Goal: Task Accomplishment & Management: Use online tool/utility

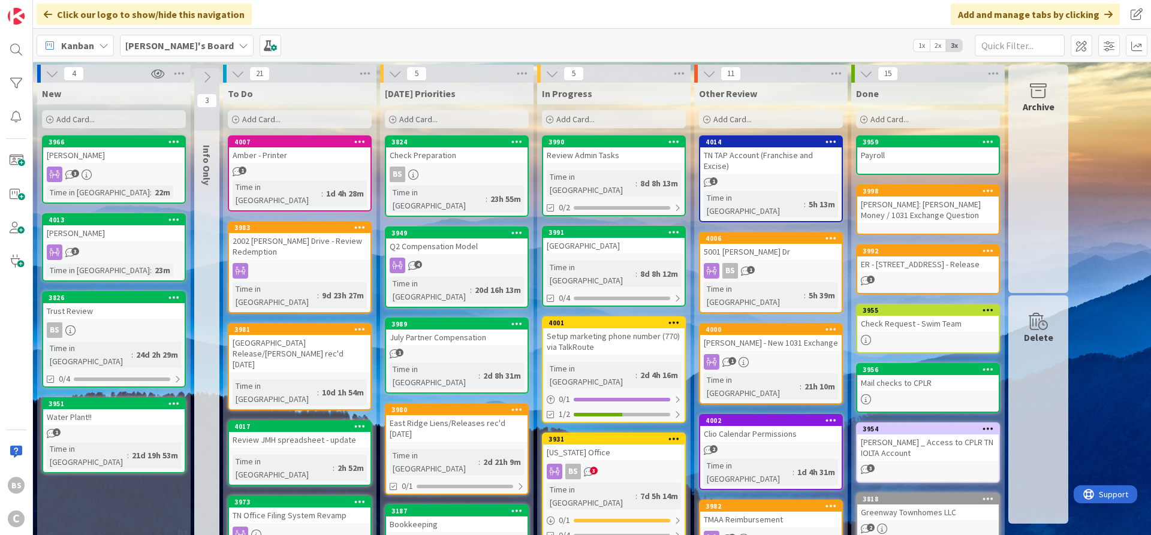
click at [121, 224] on div "4013" at bounding box center [113, 220] width 141 height 11
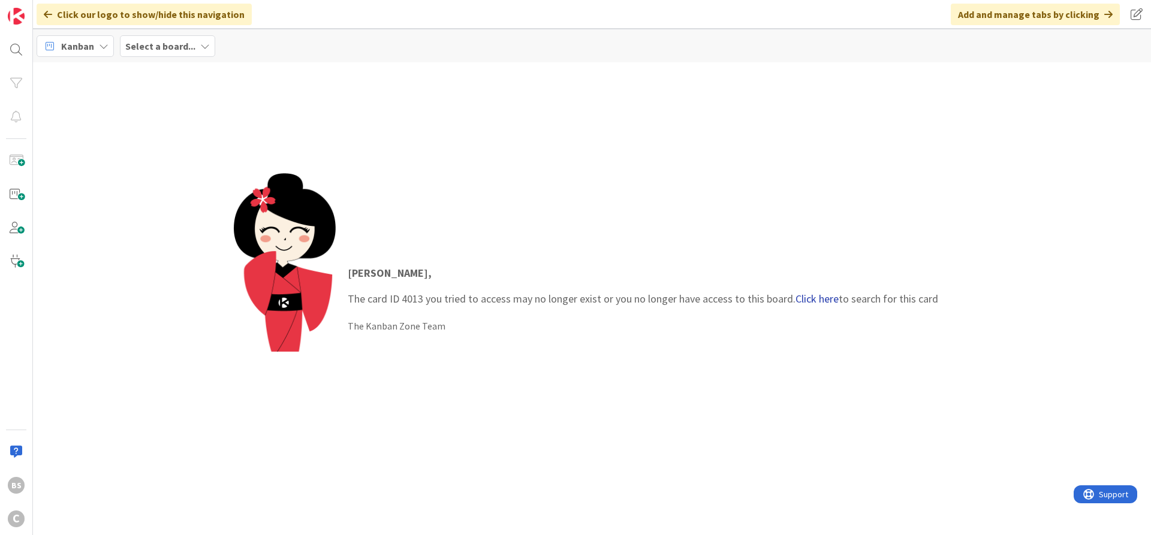
click at [809, 300] on link "Click here" at bounding box center [816, 299] width 43 height 14
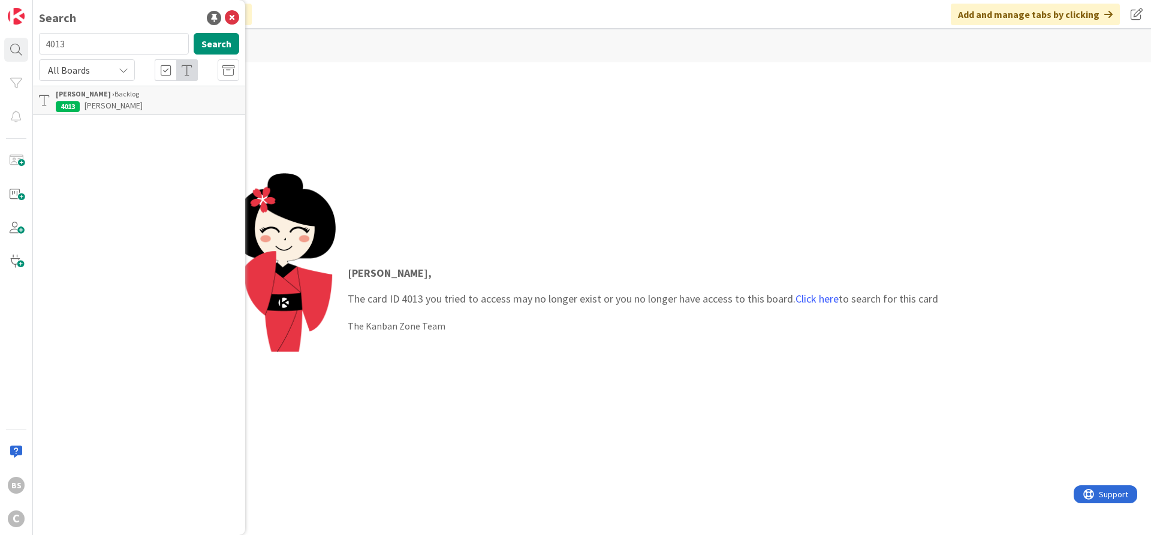
click at [85, 94] on b "[PERSON_NAME] ›" at bounding box center [85, 93] width 59 height 9
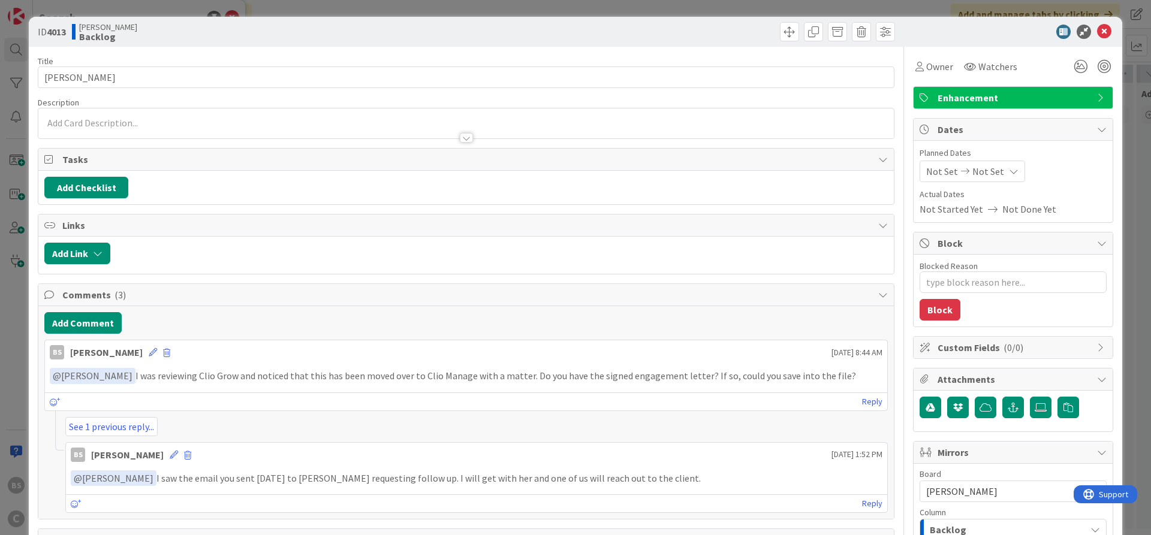
type textarea "x"
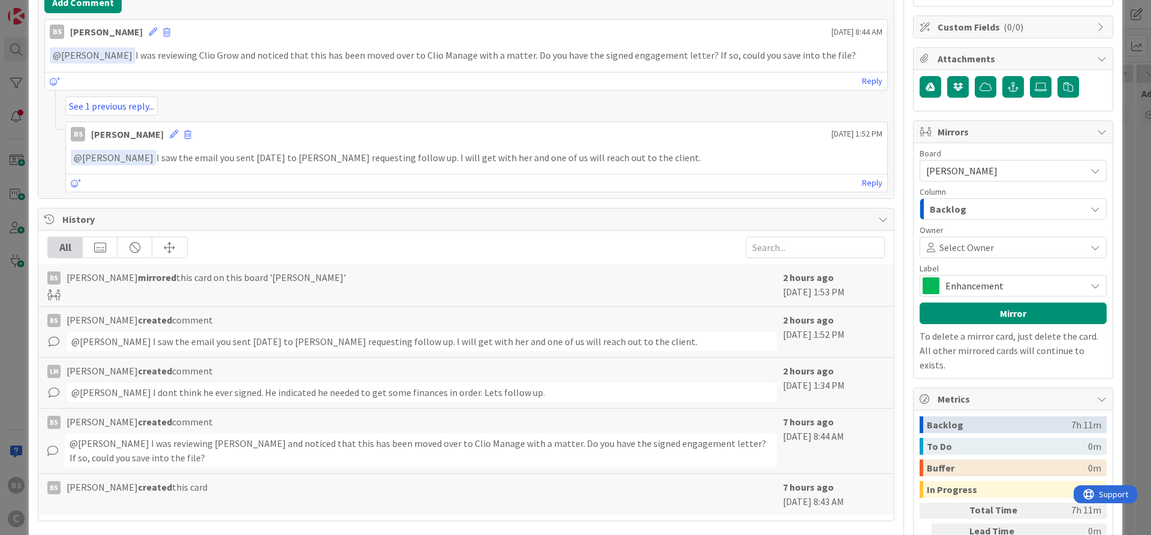
scroll to position [196, 0]
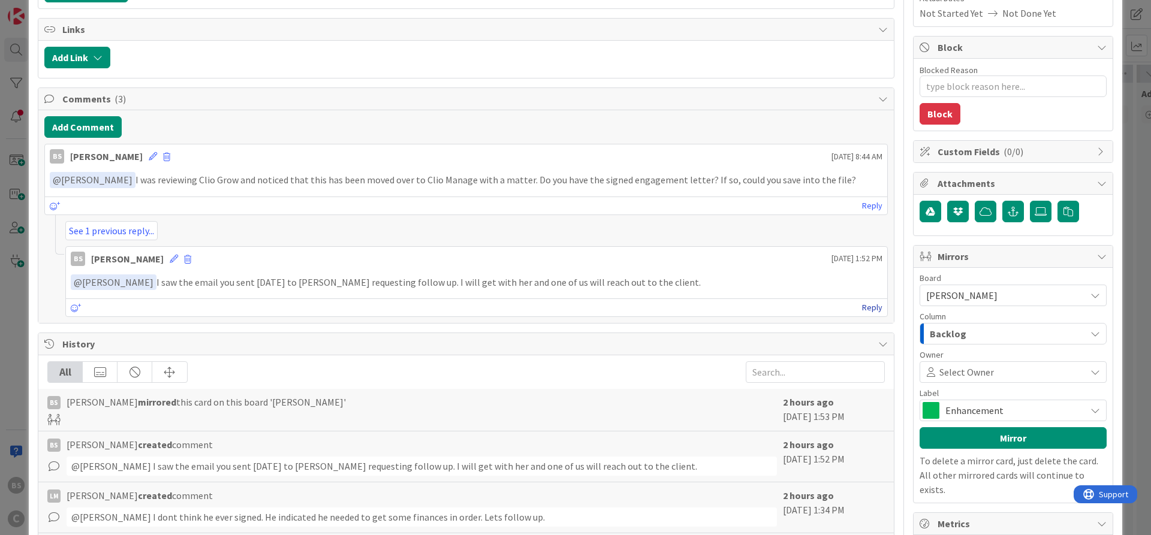
click at [873, 305] on link "Reply" at bounding box center [872, 307] width 20 height 15
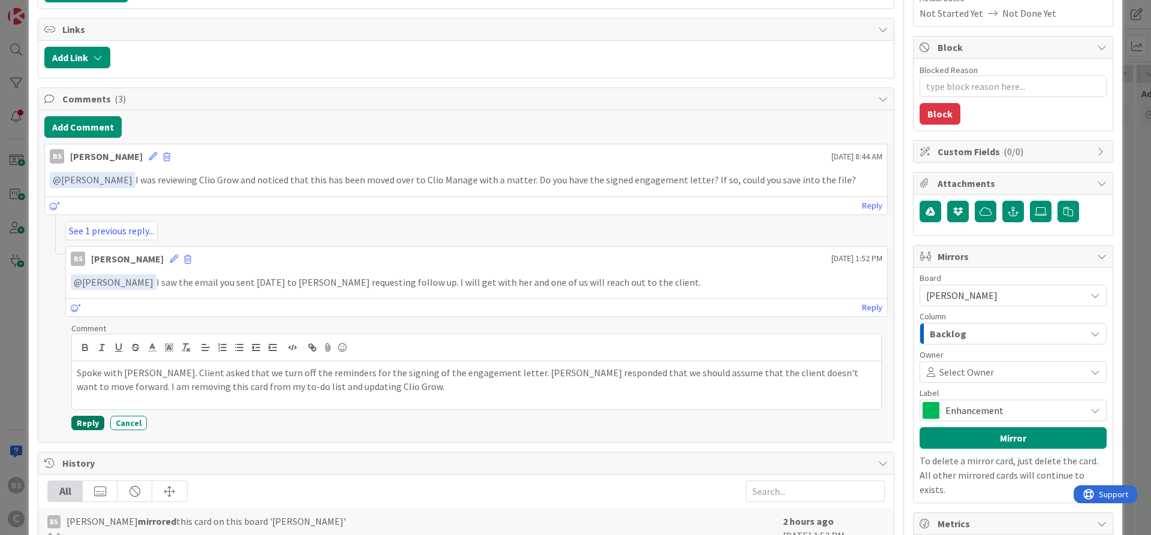
click at [89, 425] on button "Reply" at bounding box center [87, 423] width 33 height 14
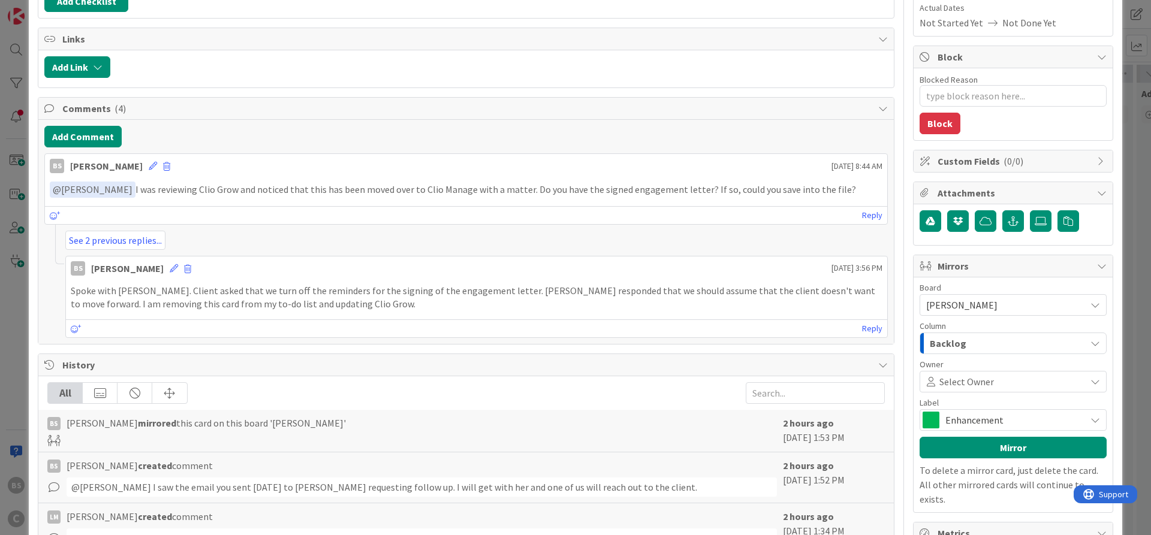
scroll to position [0, 0]
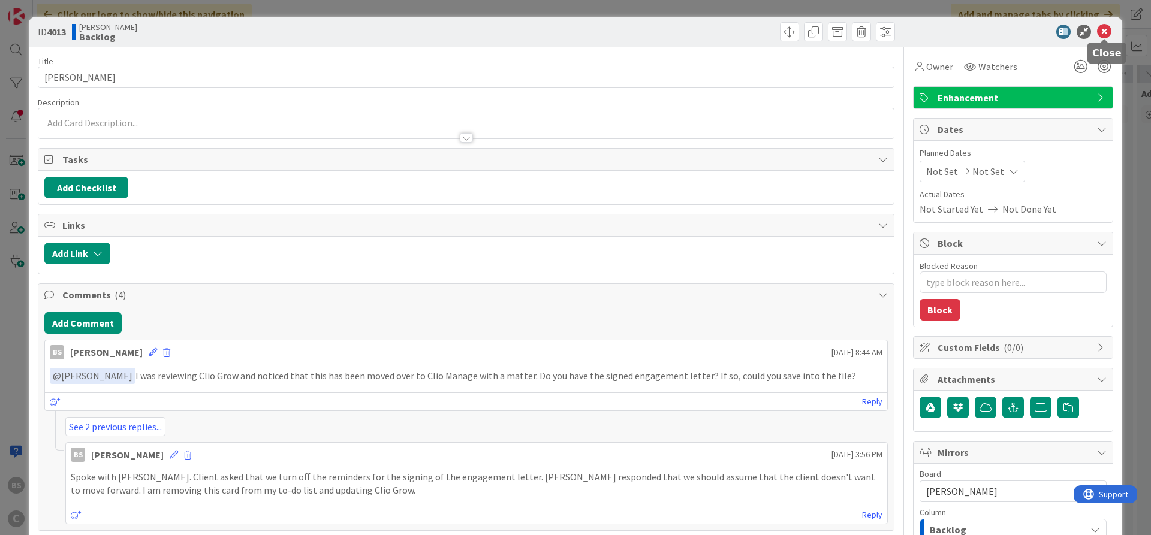
click at [1109, 28] on icon at bounding box center [1104, 32] width 14 height 14
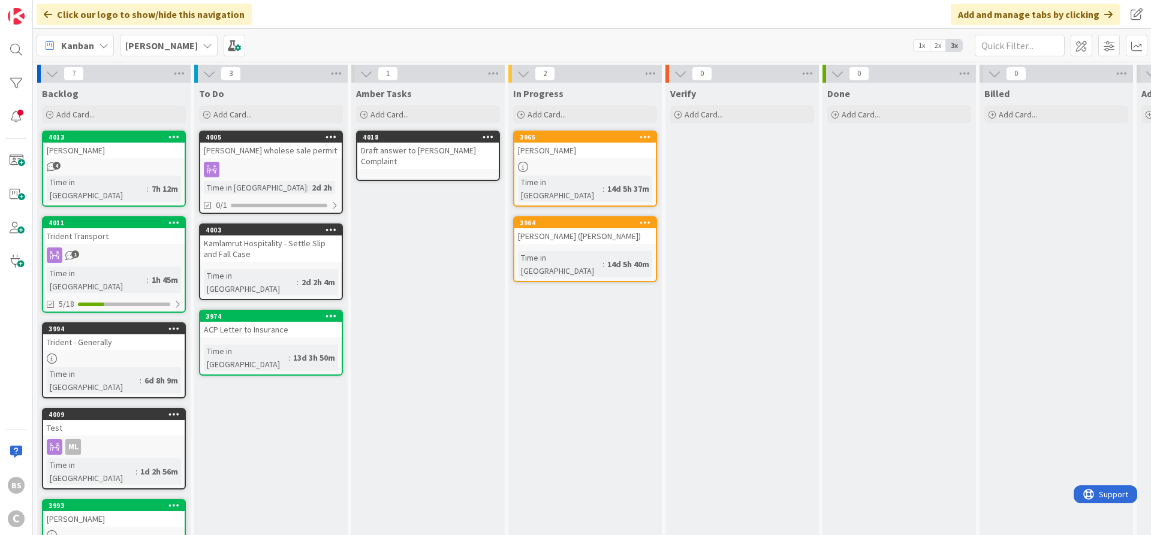
click at [161, 44] on b "[PERSON_NAME]" at bounding box center [161, 46] width 73 height 12
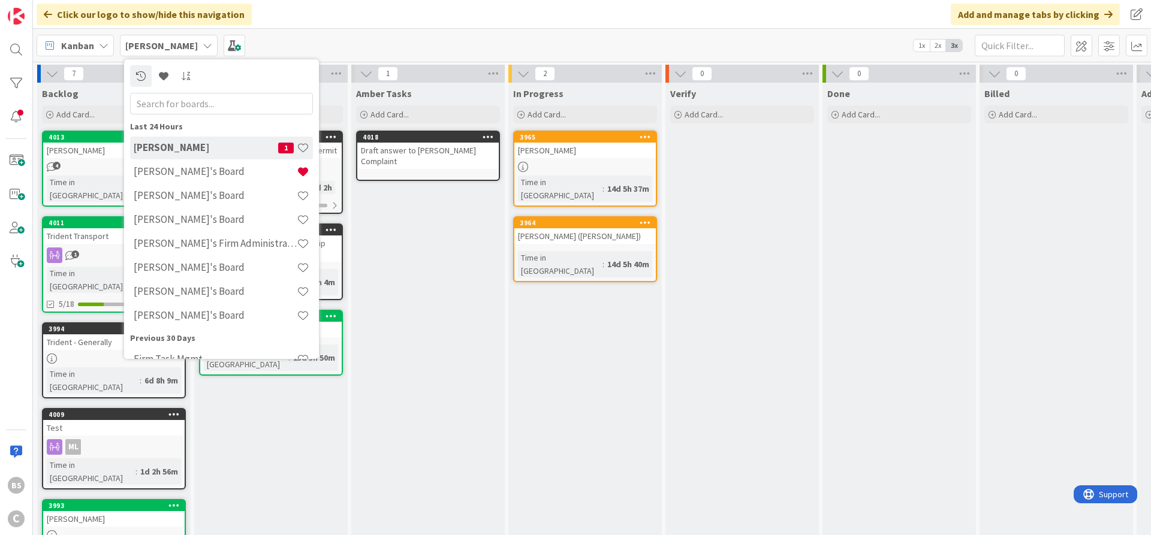
scroll to position [19, 0]
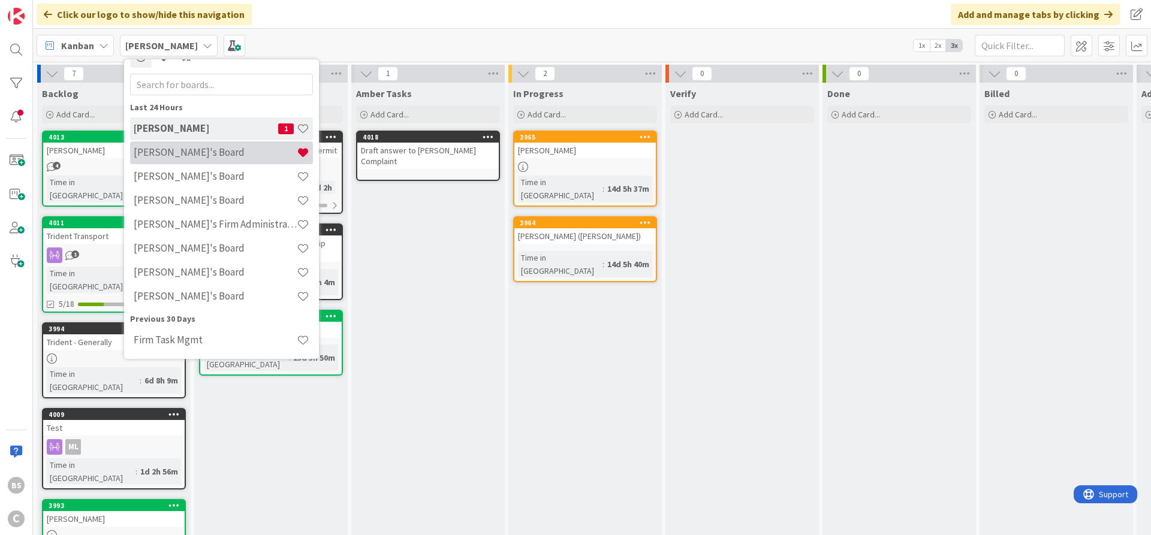
click at [156, 151] on h4 "[PERSON_NAME]'s Board" at bounding box center [215, 152] width 163 height 12
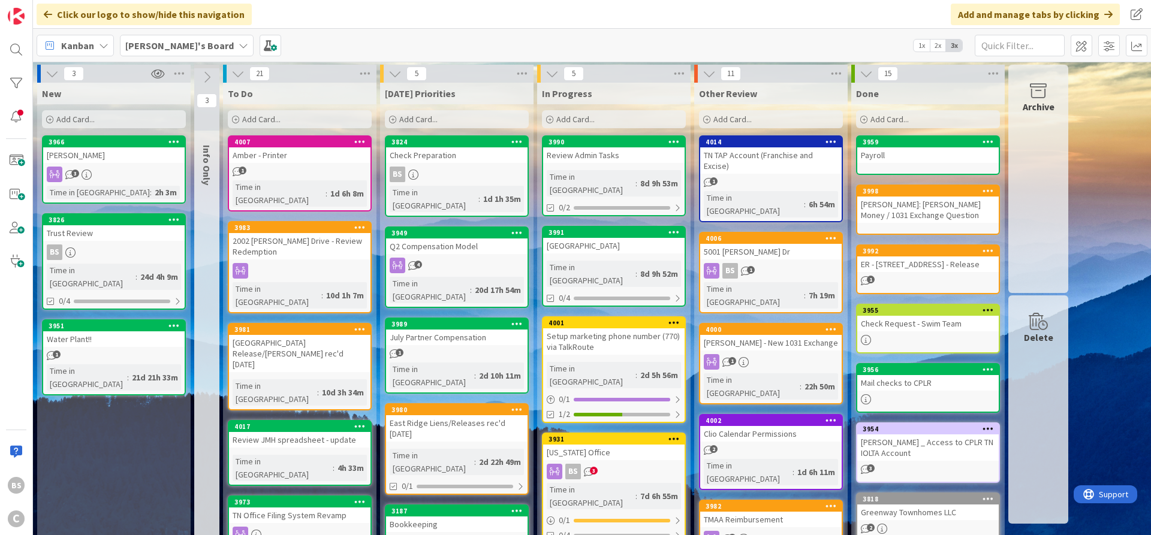
click at [158, 39] on span "[PERSON_NAME]'s Board" at bounding box center [179, 45] width 108 height 14
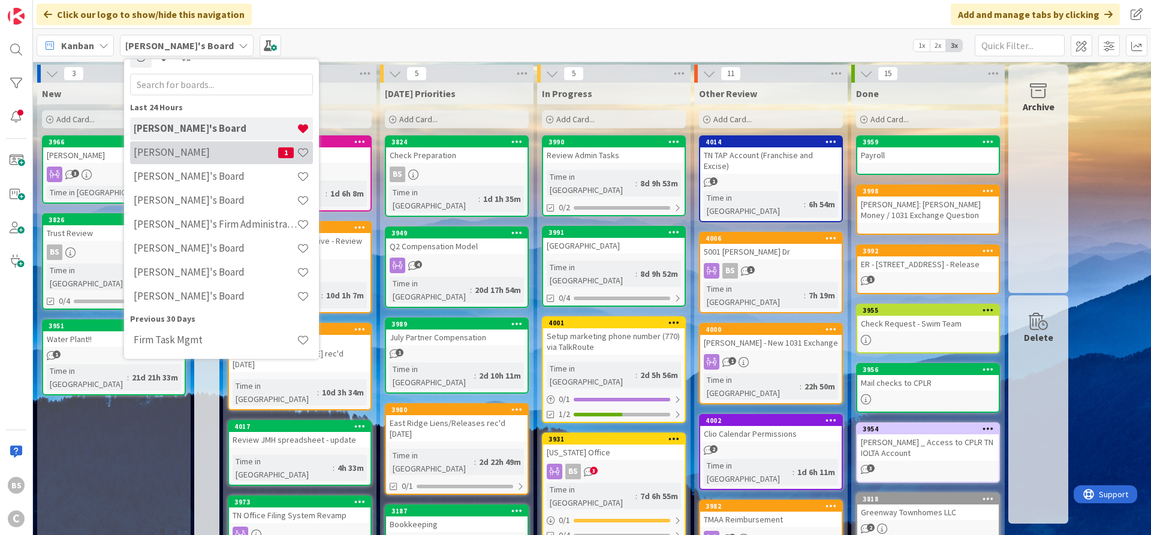
click at [185, 150] on h4 "[PERSON_NAME]" at bounding box center [206, 152] width 144 height 12
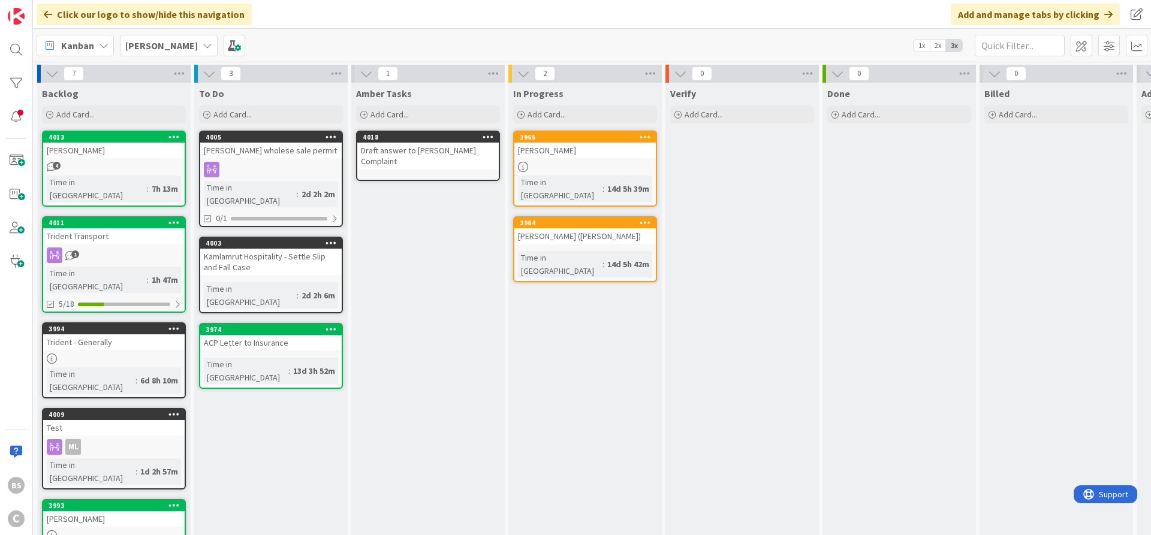
click at [120, 142] on div "4013" at bounding box center [113, 137] width 141 height 11
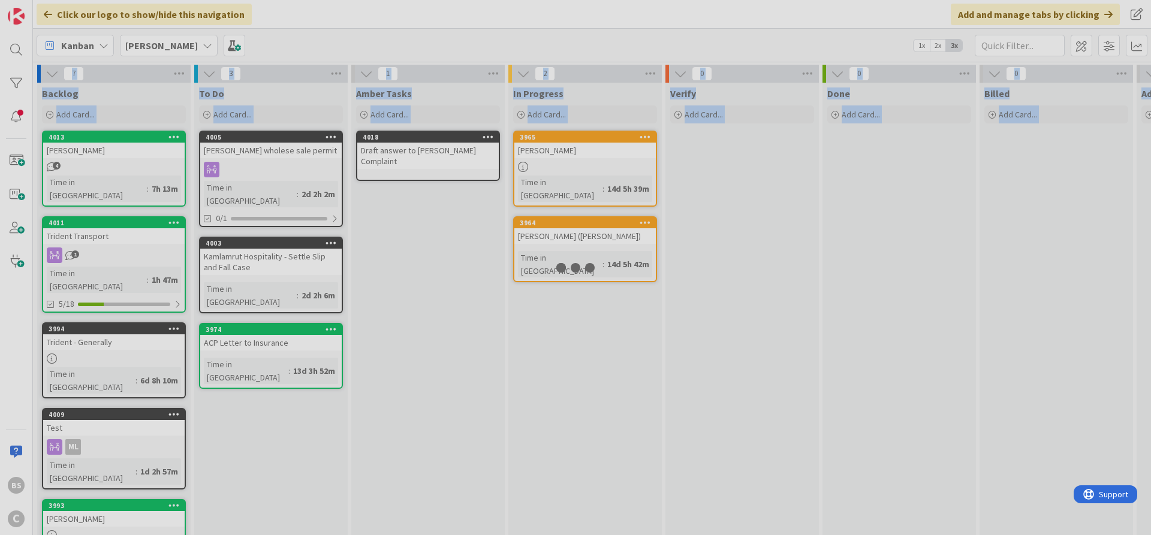
click at [120, 142] on div at bounding box center [575, 267] width 1151 height 535
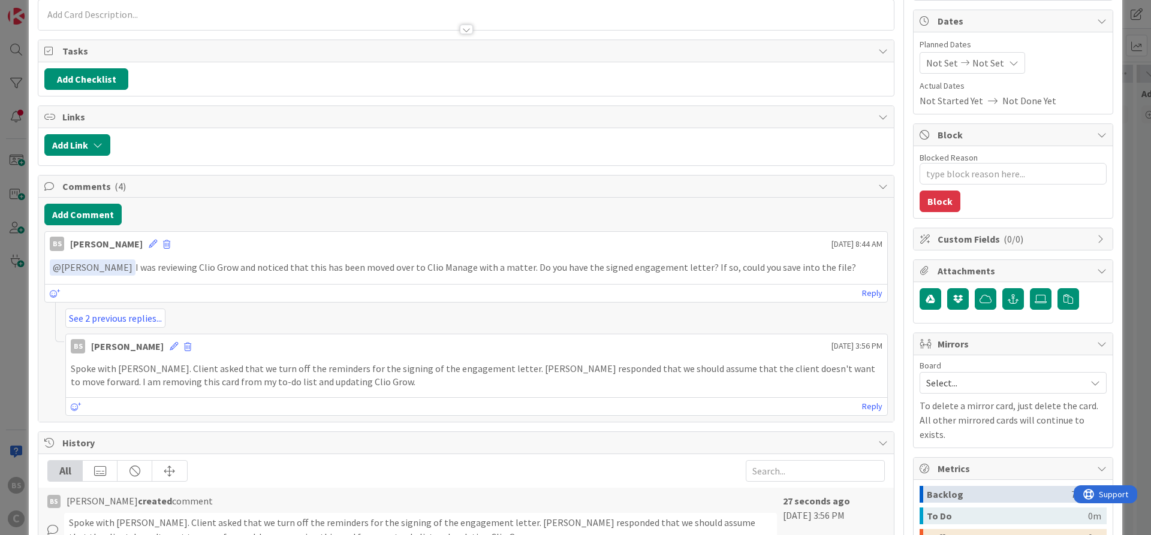
scroll to position [216, 0]
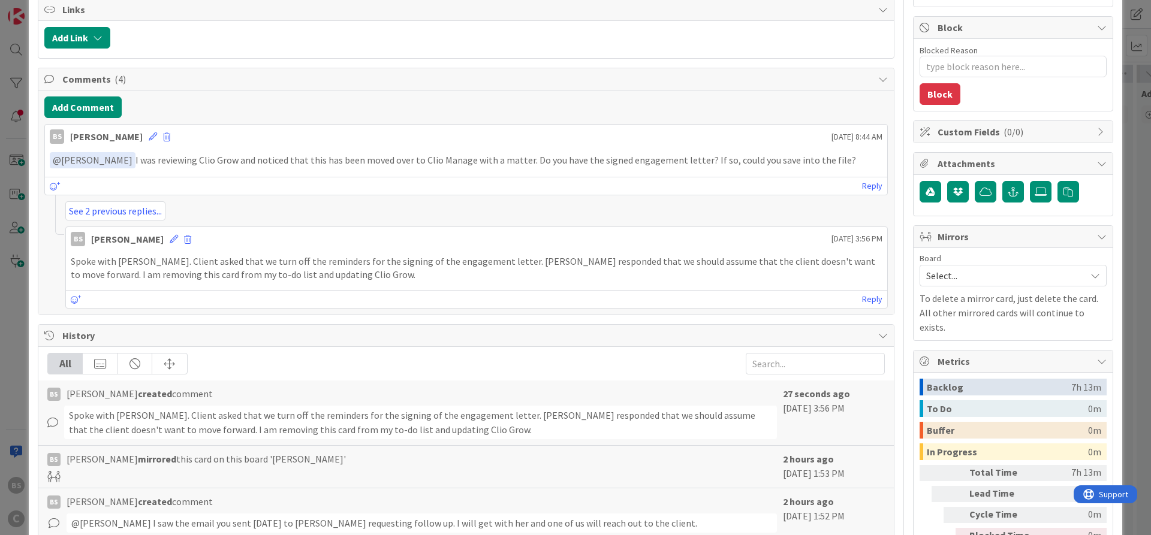
click at [955, 275] on span "Select..." at bounding box center [1002, 275] width 153 height 17
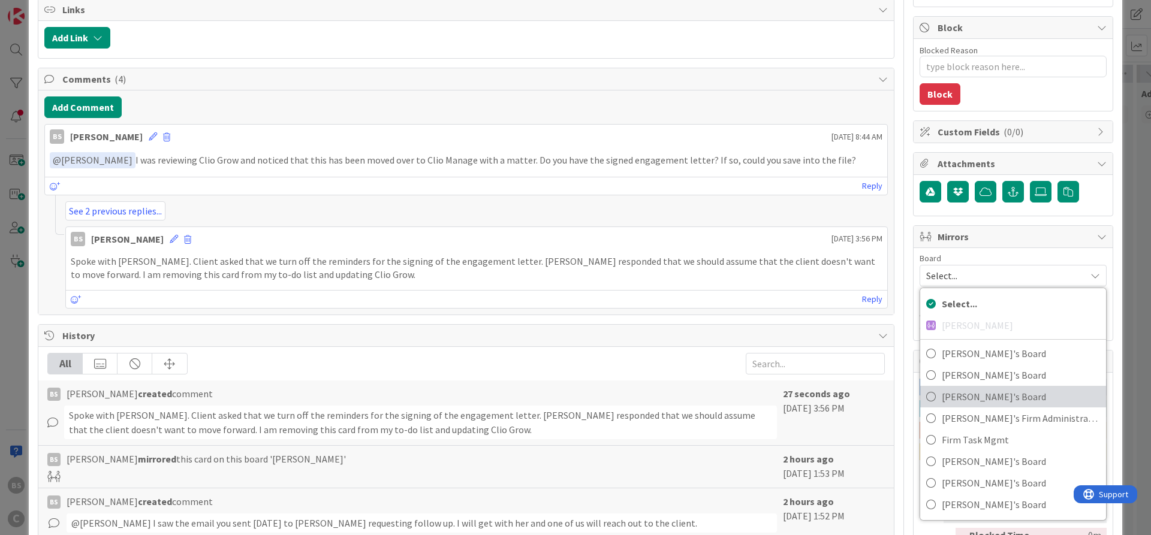
click at [968, 394] on span "[PERSON_NAME]'s Board" at bounding box center [1021, 397] width 158 height 18
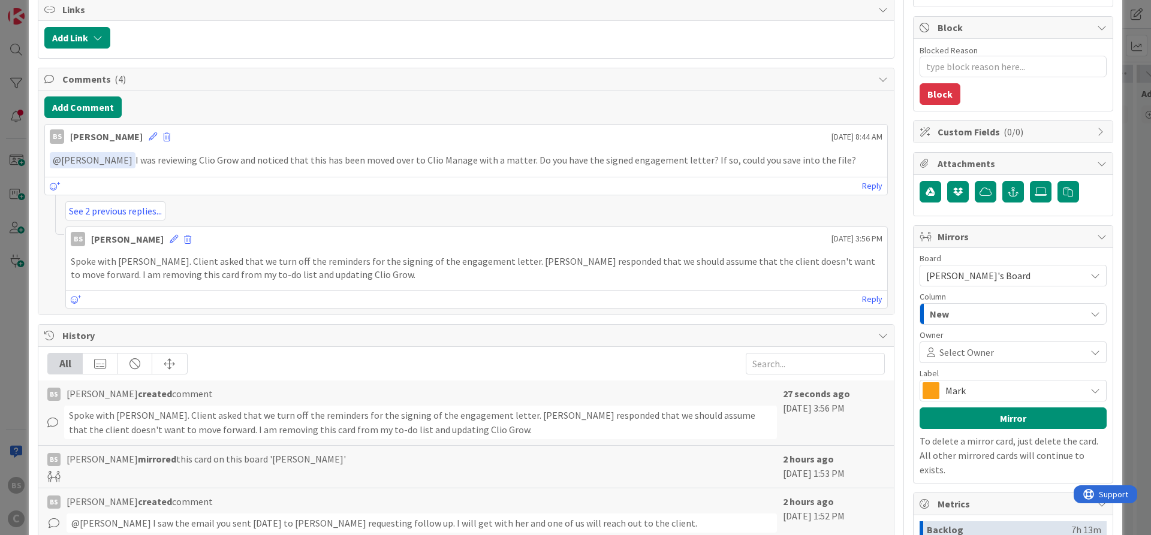
click at [967, 387] on span "Mark" at bounding box center [1012, 390] width 134 height 17
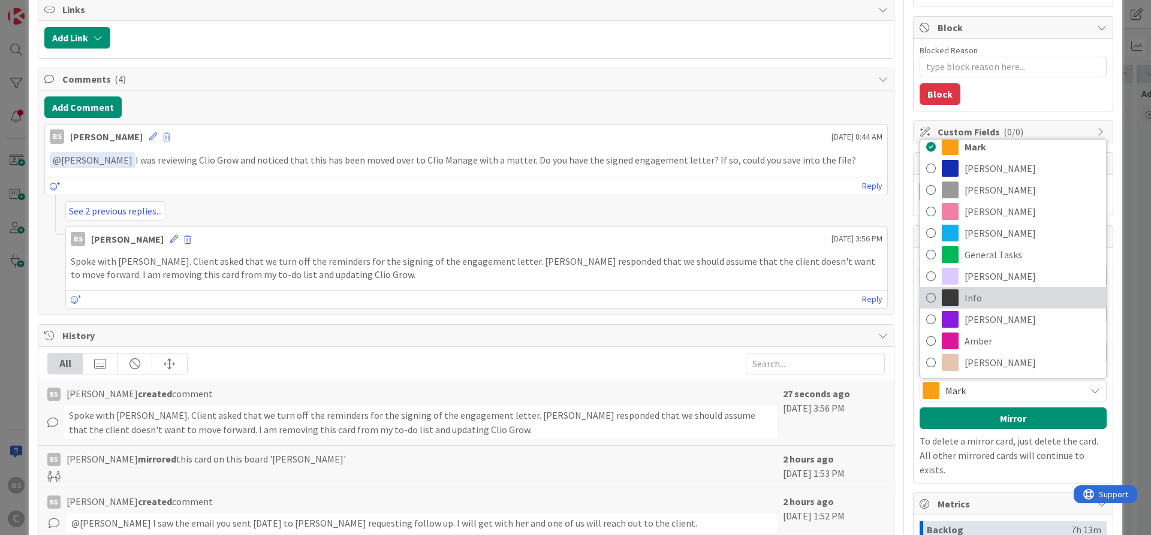
scroll to position [0, 0]
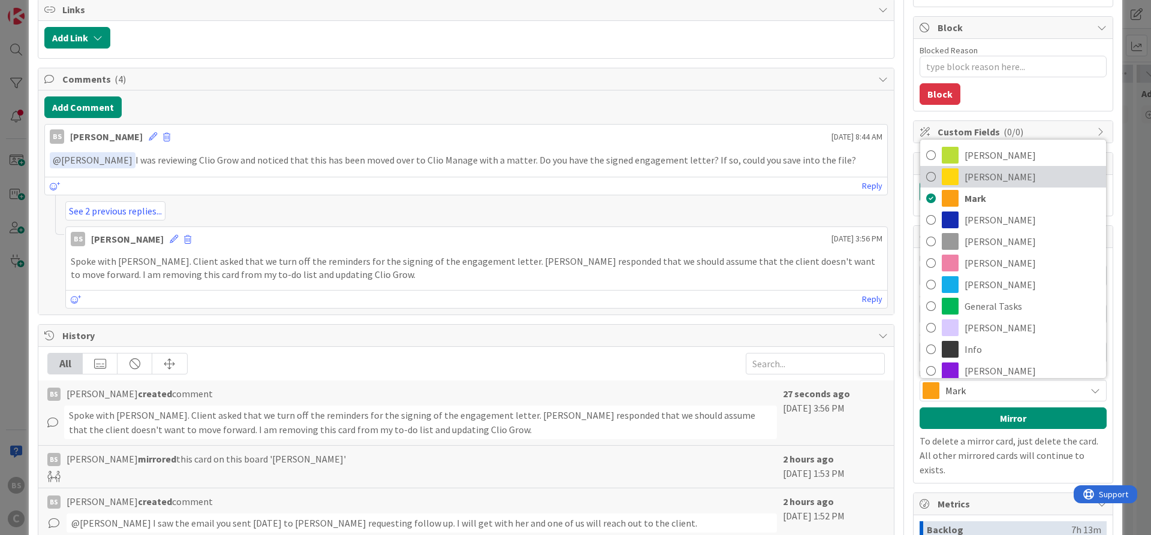
click at [977, 180] on span "Lee" at bounding box center [1031, 177] width 135 height 18
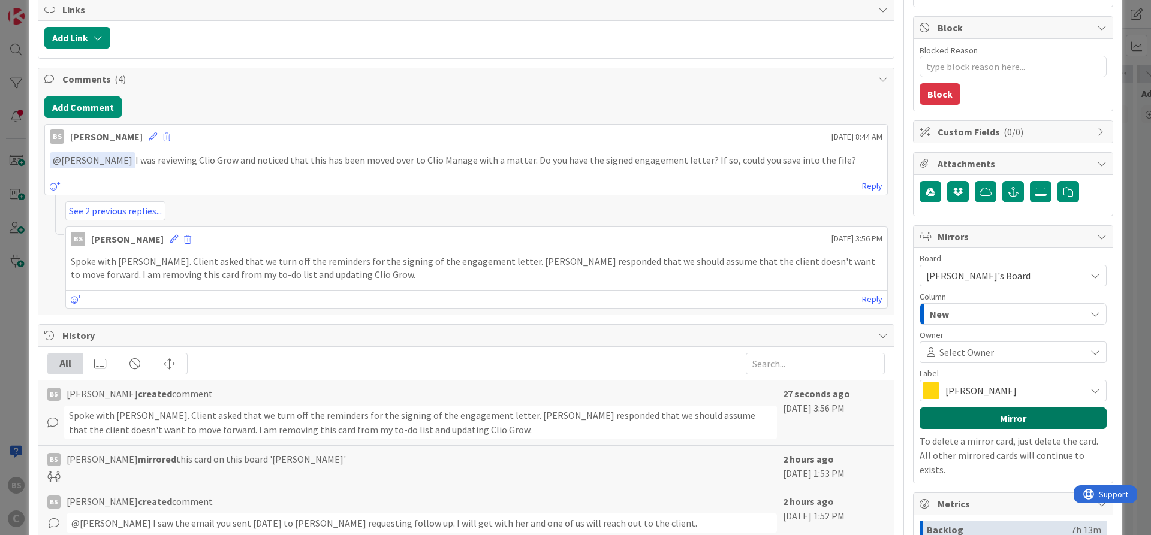
click at [972, 415] on button "Mirror" at bounding box center [1013, 419] width 187 height 22
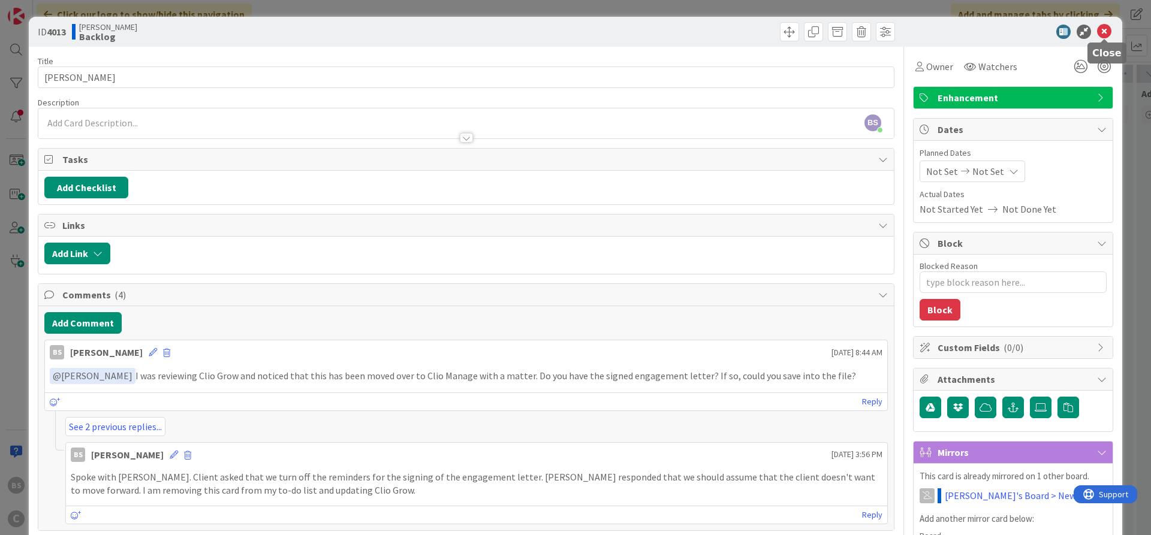
click at [1108, 28] on icon at bounding box center [1104, 32] width 14 height 14
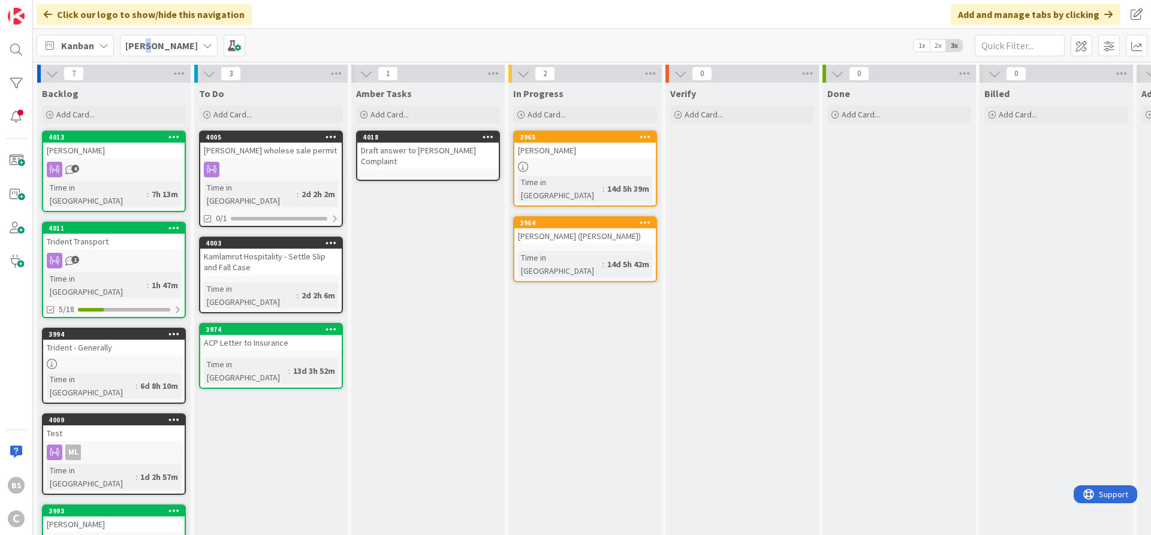
click at [146, 37] on div "[PERSON_NAME]" at bounding box center [169, 46] width 98 height 22
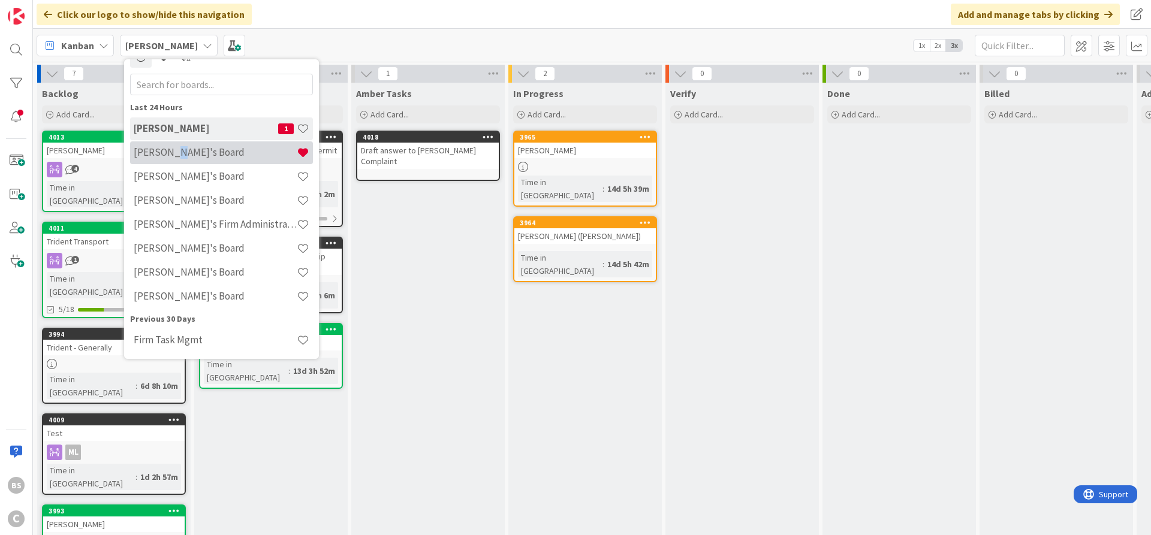
click at [171, 149] on h4 "[PERSON_NAME]'s Board" at bounding box center [215, 152] width 163 height 12
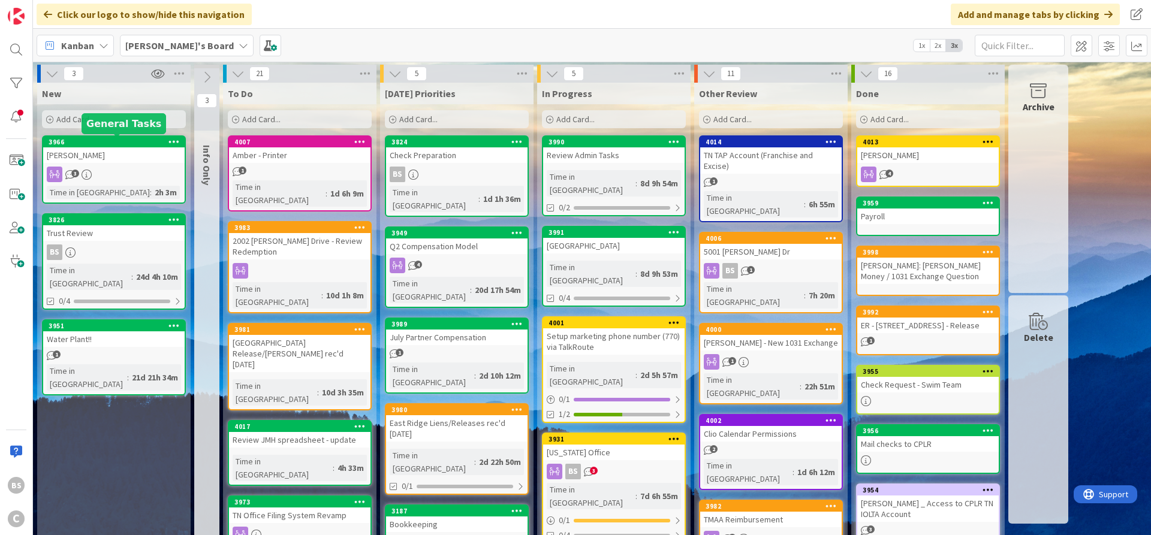
click at [80, 139] on div "3966" at bounding box center [117, 142] width 136 height 8
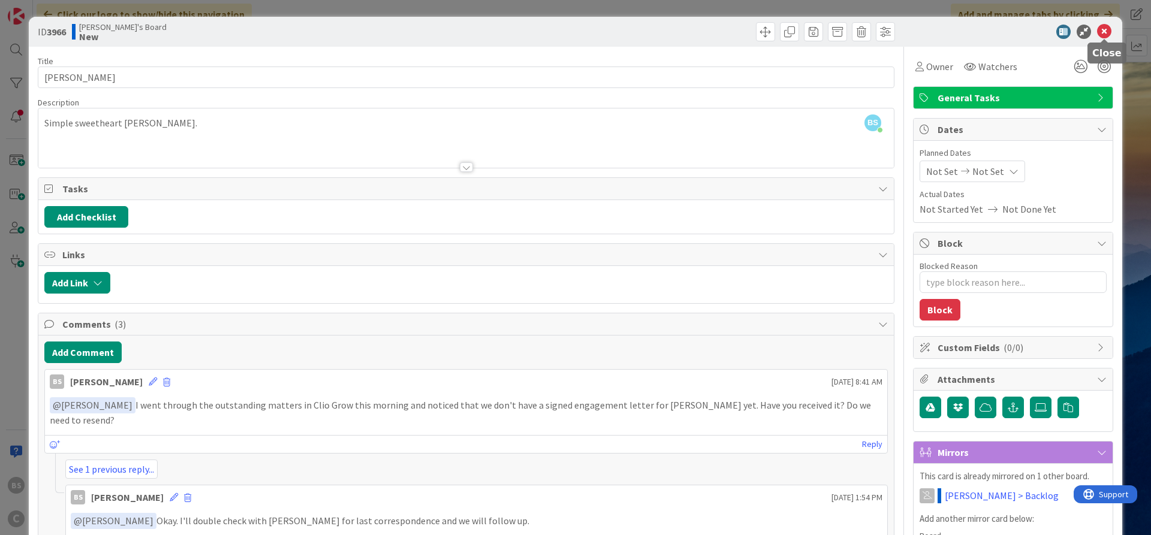
click at [1100, 28] on icon at bounding box center [1104, 32] width 14 height 14
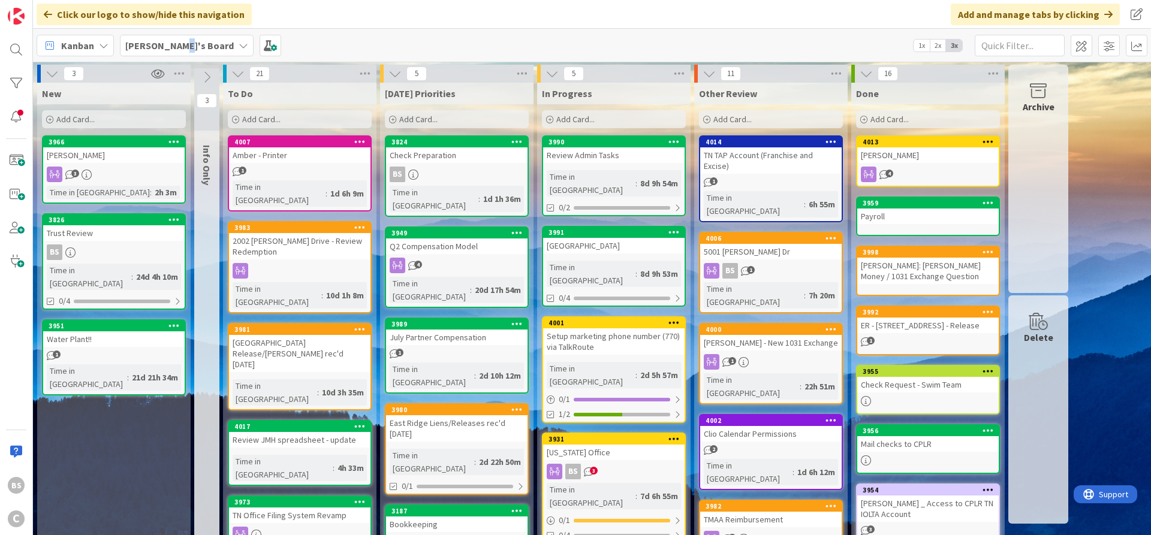
click at [177, 37] on div "[PERSON_NAME]'s Board" at bounding box center [187, 46] width 134 height 22
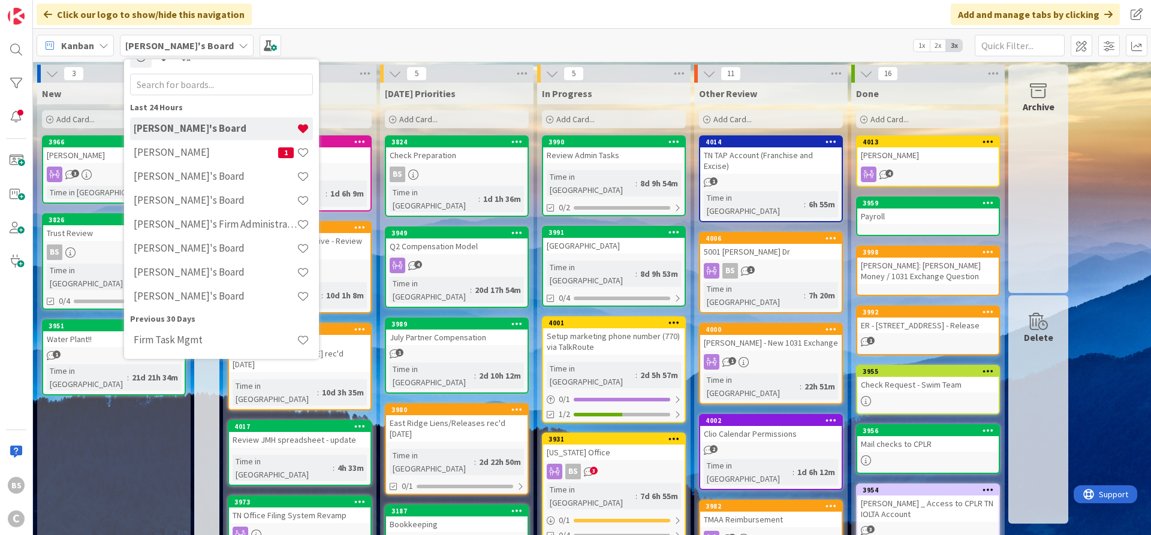
scroll to position [19, 0]
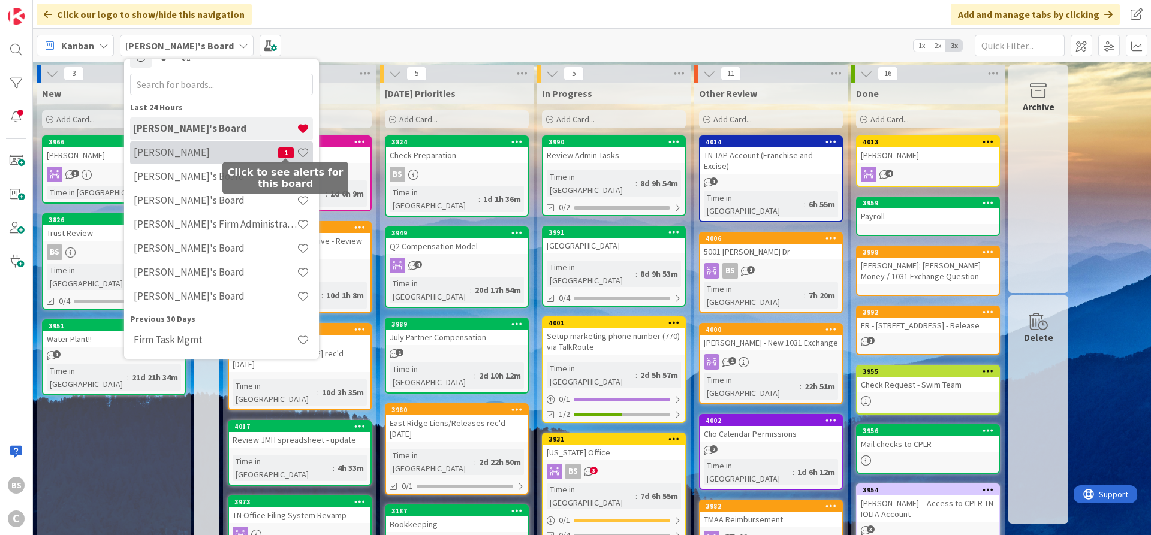
click at [285, 149] on span "1" at bounding box center [286, 152] width 16 height 11
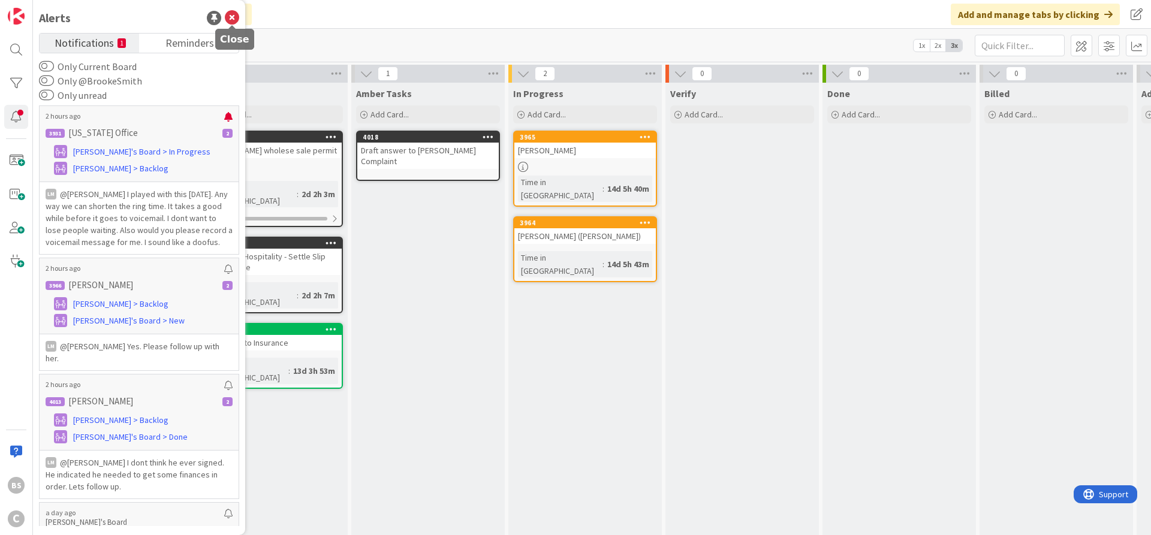
click at [231, 12] on icon at bounding box center [232, 18] width 14 height 14
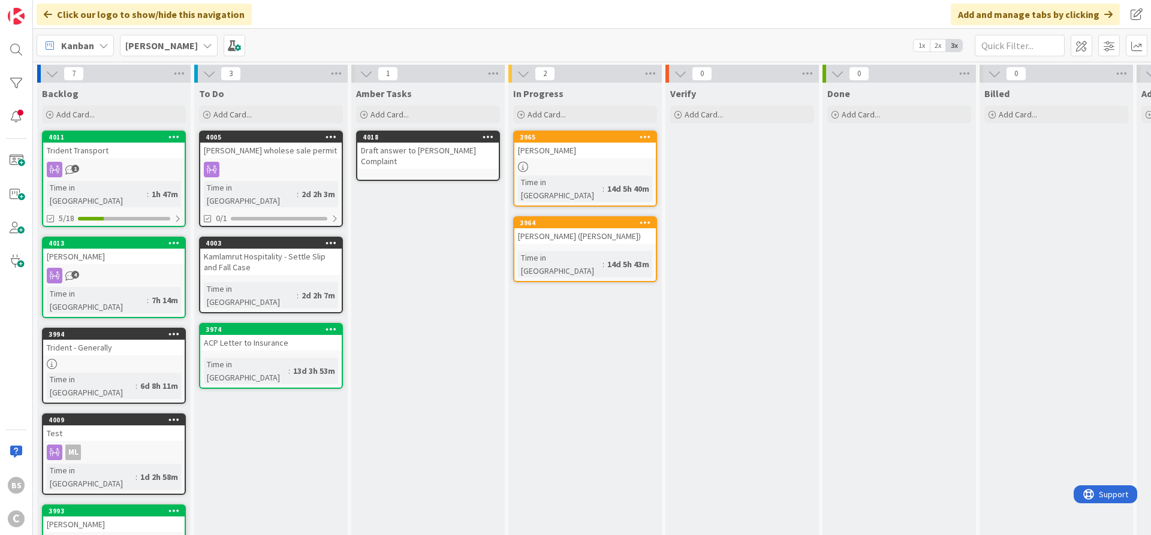
click at [134, 42] on b "[PERSON_NAME]" at bounding box center [161, 46] width 73 height 12
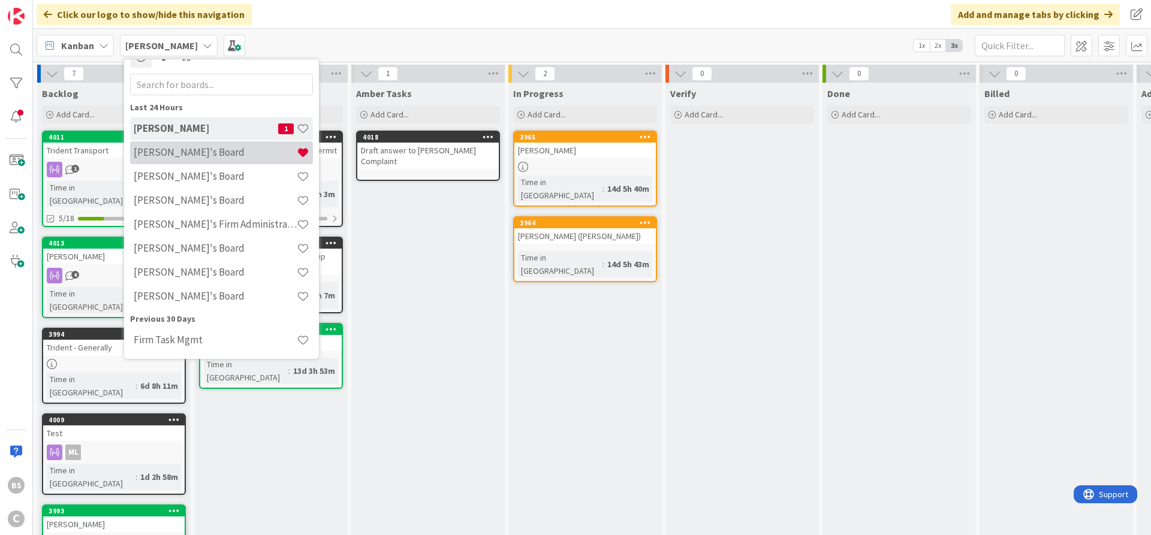
click at [143, 153] on h4 "[PERSON_NAME]'s Board" at bounding box center [215, 152] width 163 height 12
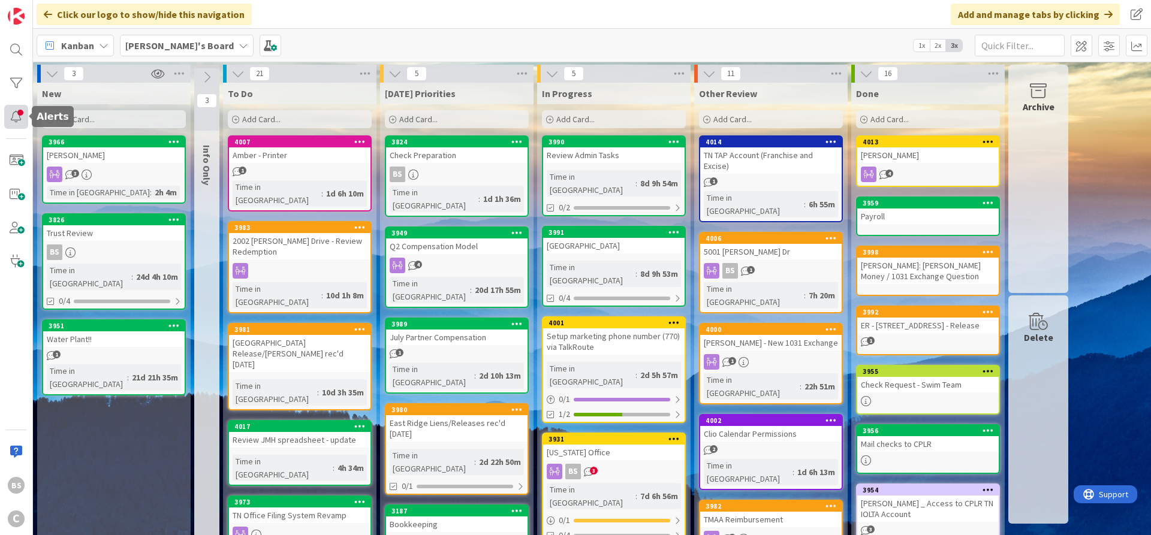
click at [19, 114] on div at bounding box center [16, 117] width 24 height 24
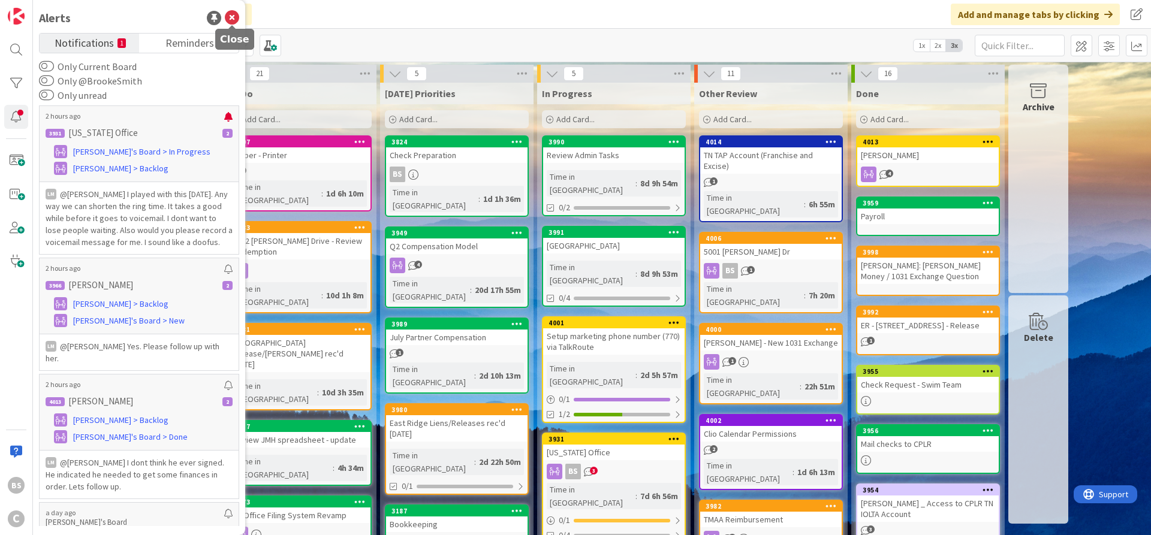
click at [230, 17] on icon at bounding box center [232, 18] width 14 height 14
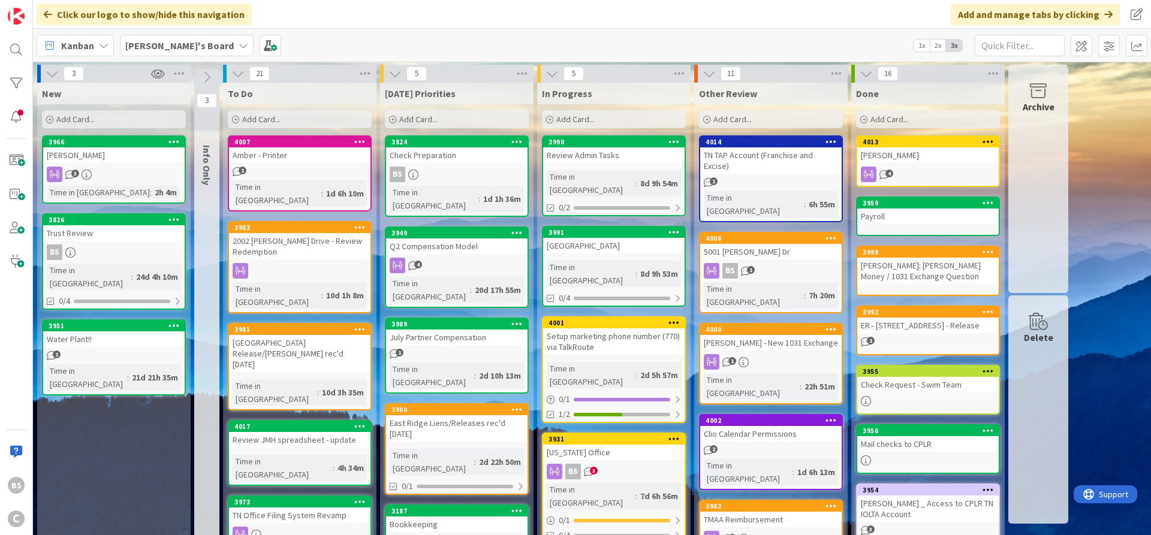
click at [157, 36] on div "[PERSON_NAME]'s Board" at bounding box center [187, 46] width 134 height 22
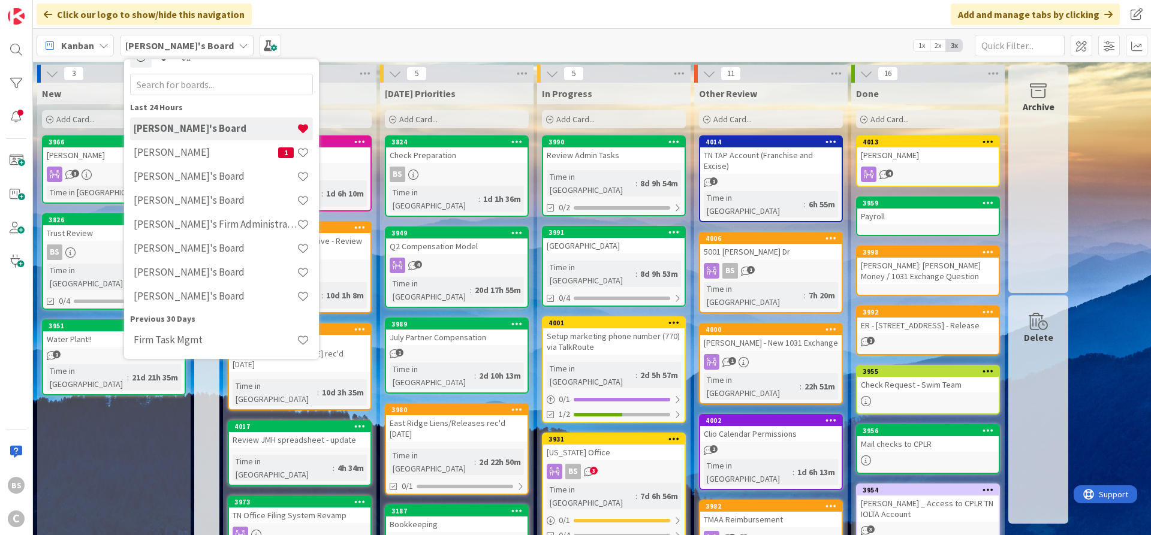
scroll to position [19, 0]
click at [164, 218] on div "Brooke's Firm Administration Board" at bounding box center [221, 224] width 183 height 23
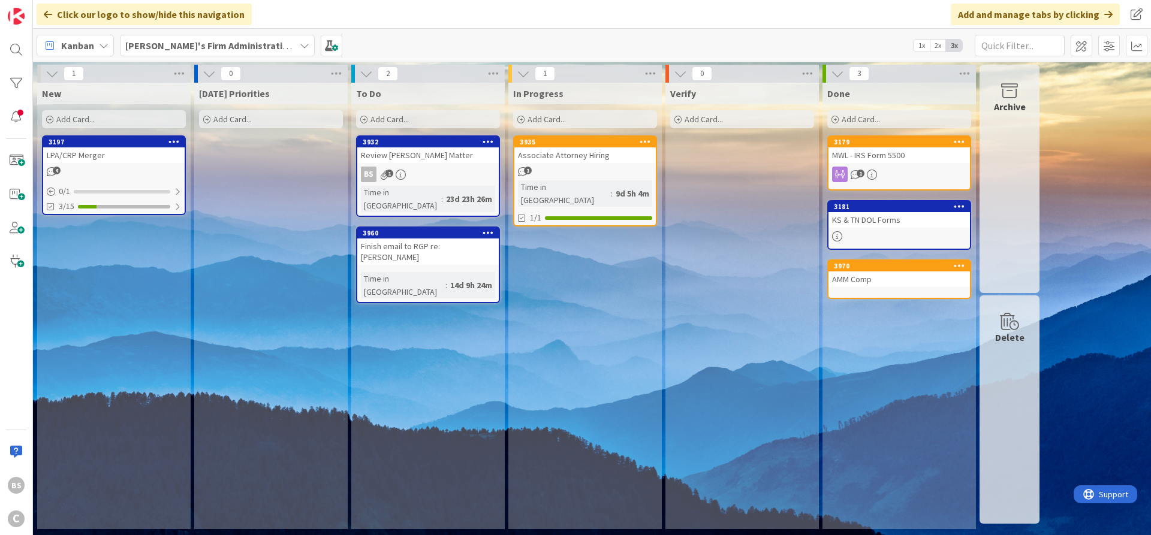
click at [366, 117] on icon at bounding box center [363, 119] width 7 height 7
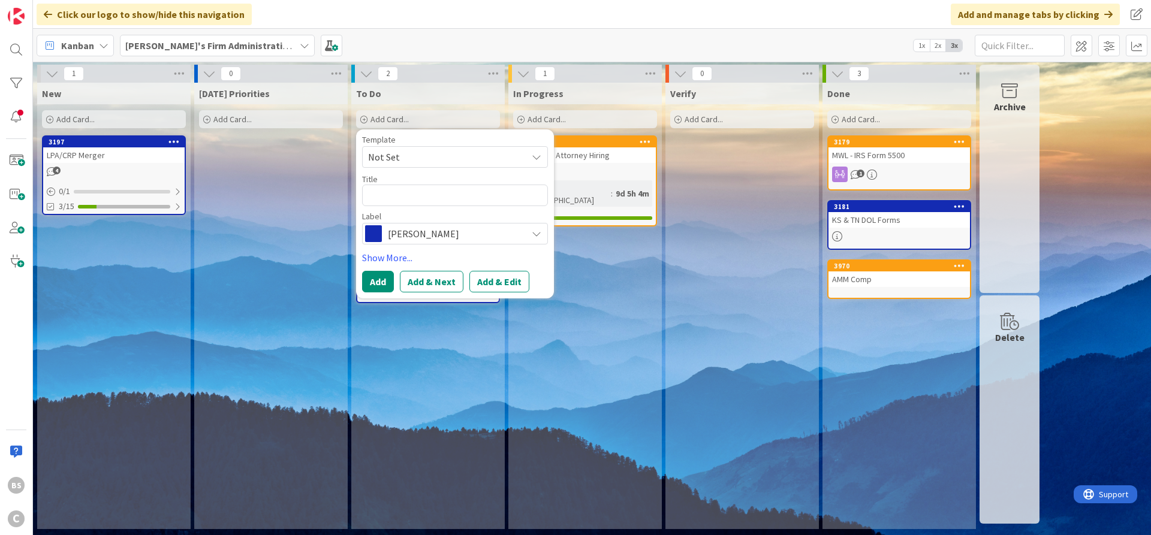
type textarea "x"
type textarea "P"
type textarea "x"
type textarea "Pa"
type textarea "x"
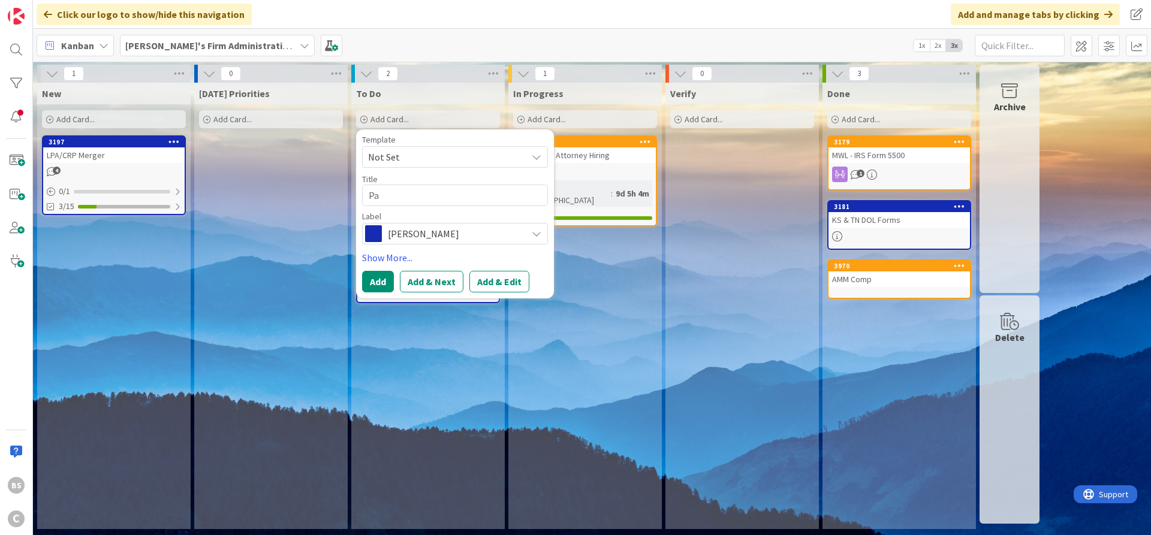
type textarea "Par"
type textarea "x"
type textarea "Parn"
type textarea "x"
type textarea "Parnt"
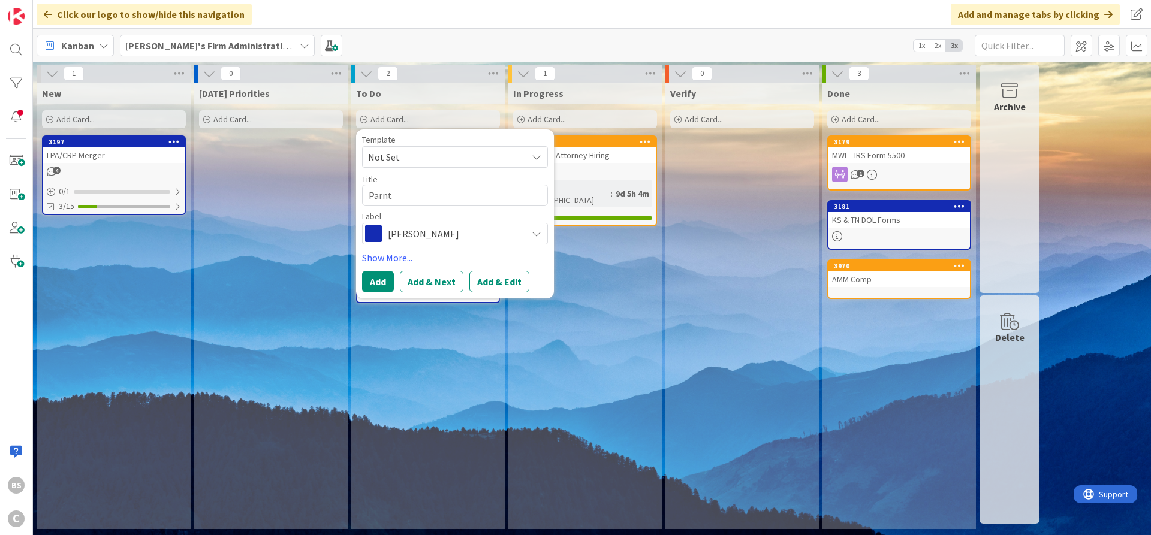
type textarea "x"
type textarea "Parn"
type textarea "x"
type textarea "Par"
type textarea "x"
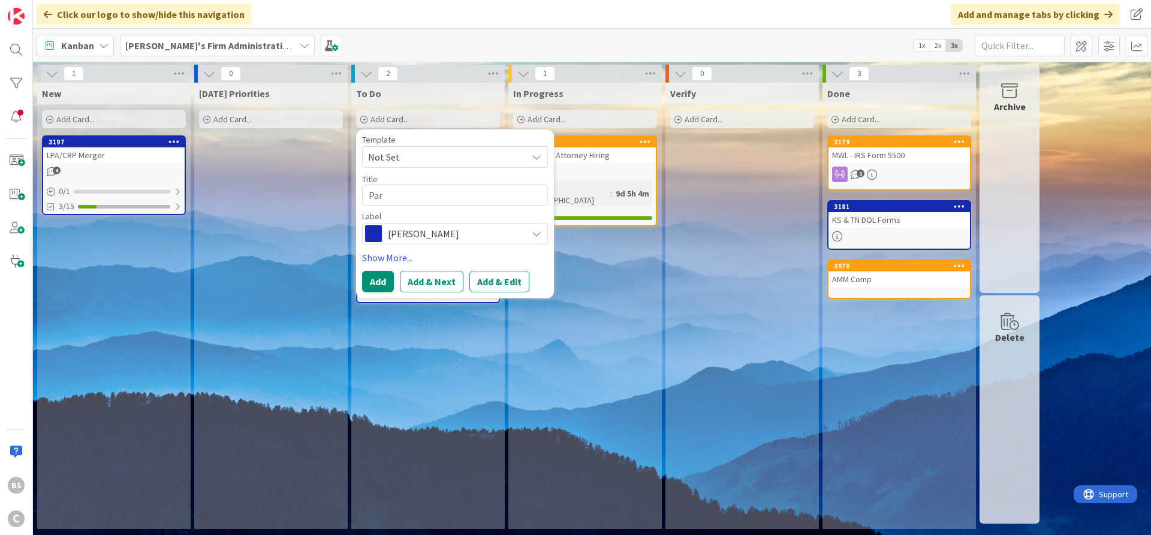
type textarea "Part"
type textarea "x"
type textarea "Partn"
type textarea "x"
type textarea "Partne"
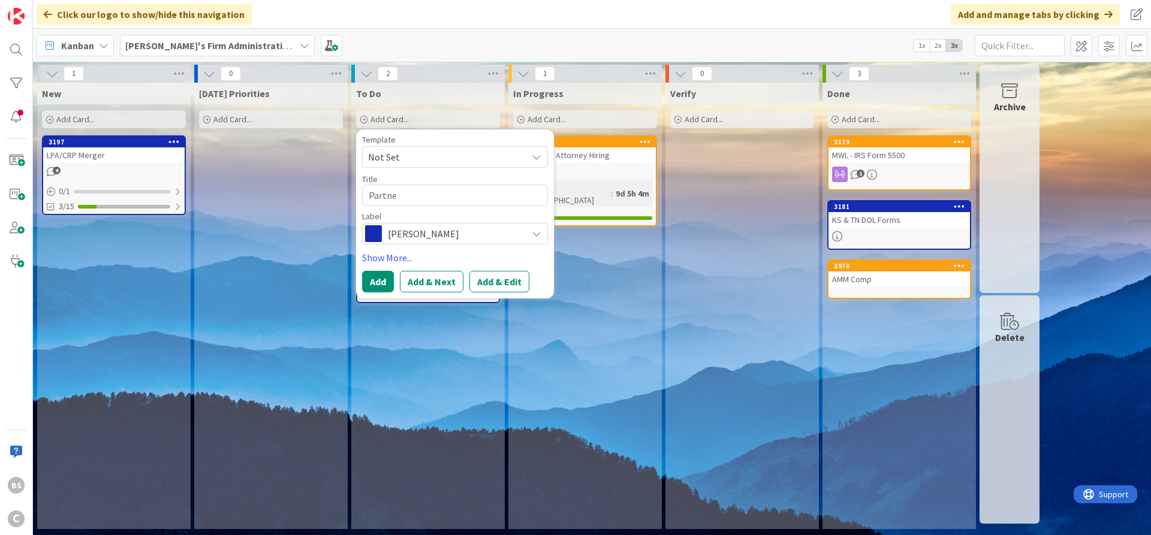
type textarea "x"
type textarea "Partner"
type textarea "x"
type textarea "Partner"
type textarea "x"
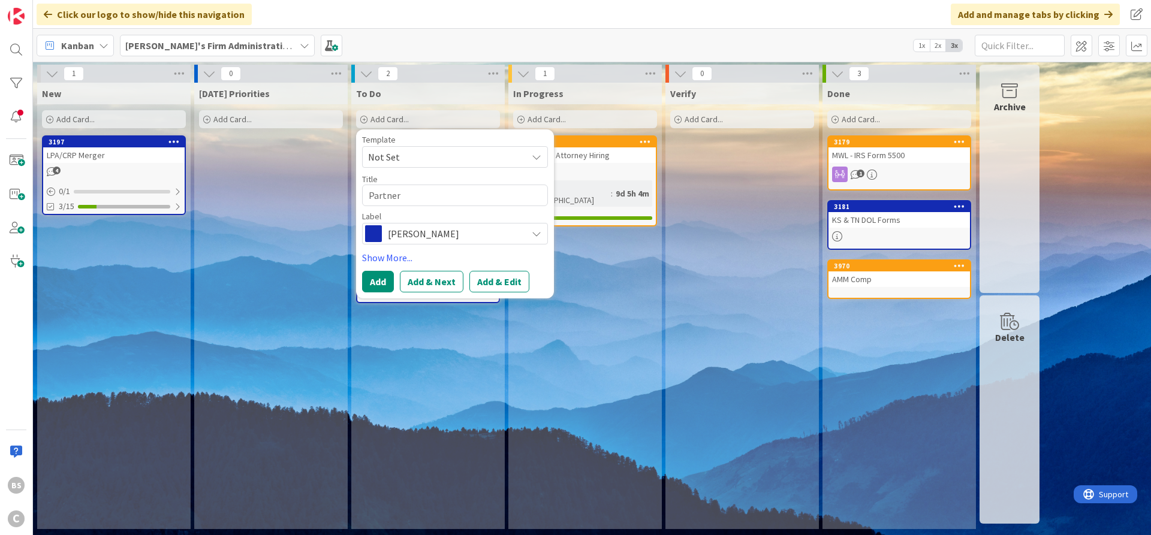
type textarea "Partner M"
type textarea "x"
type textarea "Partner Me"
type textarea "x"
type textarea "Partner Mee"
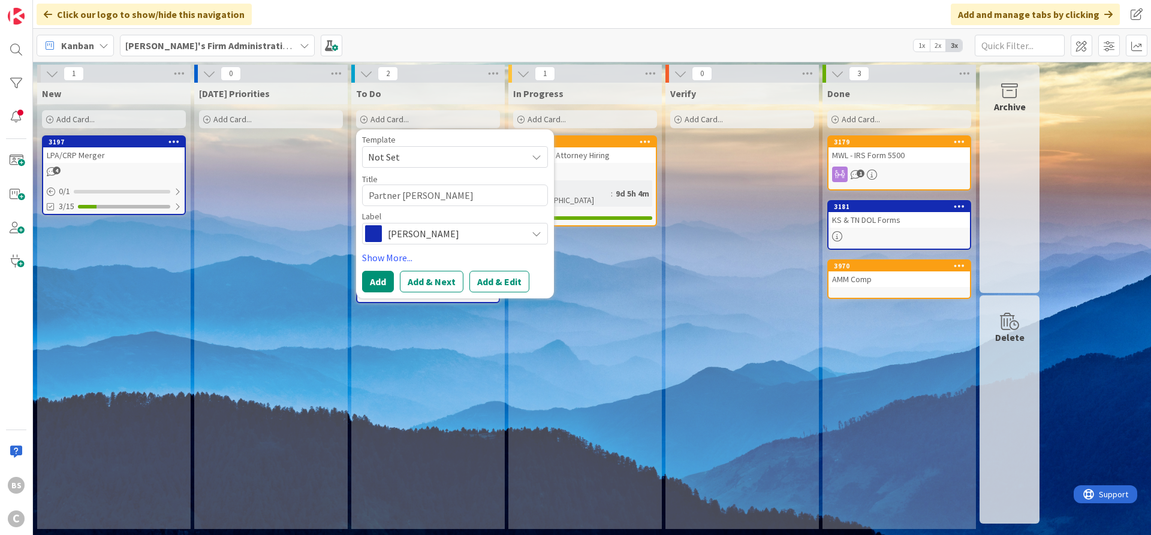
type textarea "x"
type textarea "Partner Meet"
type textarea "x"
type textarea "Partner Meeti"
type textarea "x"
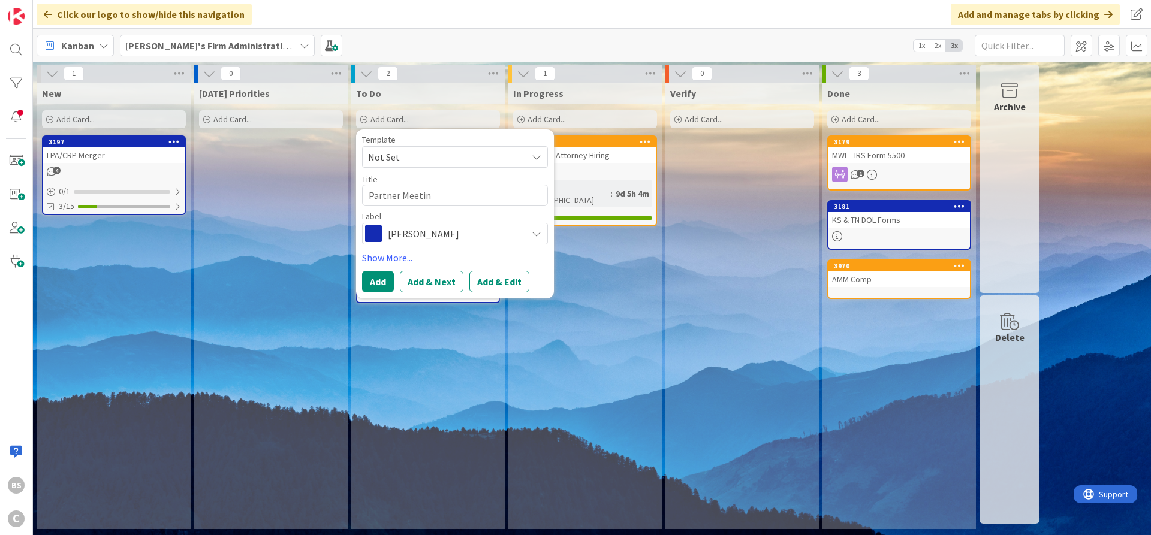
type textarea "Partner Meeting"
type textarea "x"
type textarea "Partner Meeting"
click at [447, 233] on span "Richard" at bounding box center [454, 233] width 133 height 17
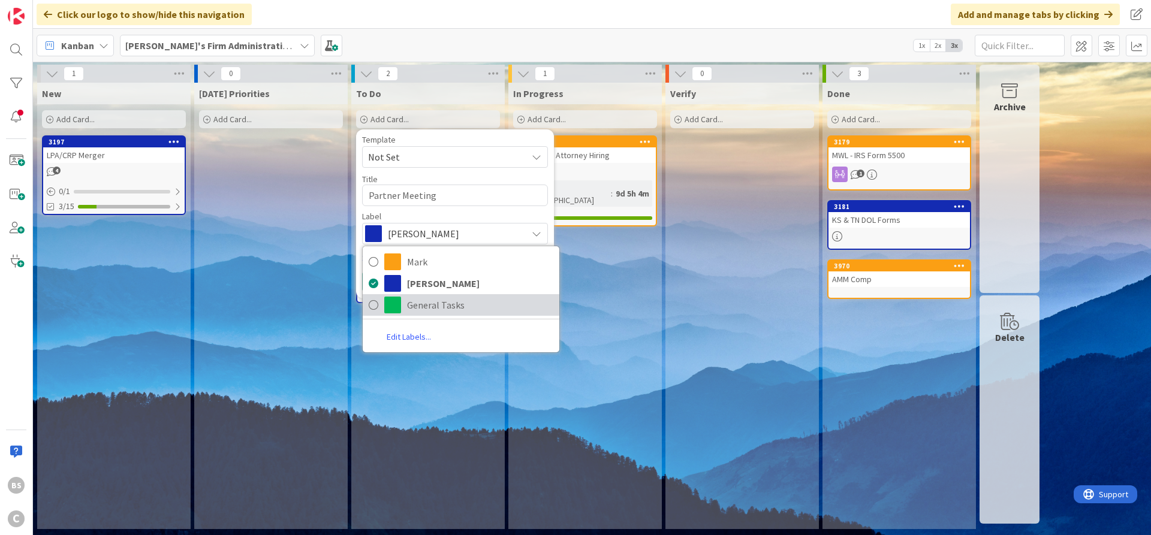
click at [448, 308] on span "General Tasks" at bounding box center [480, 305] width 146 height 18
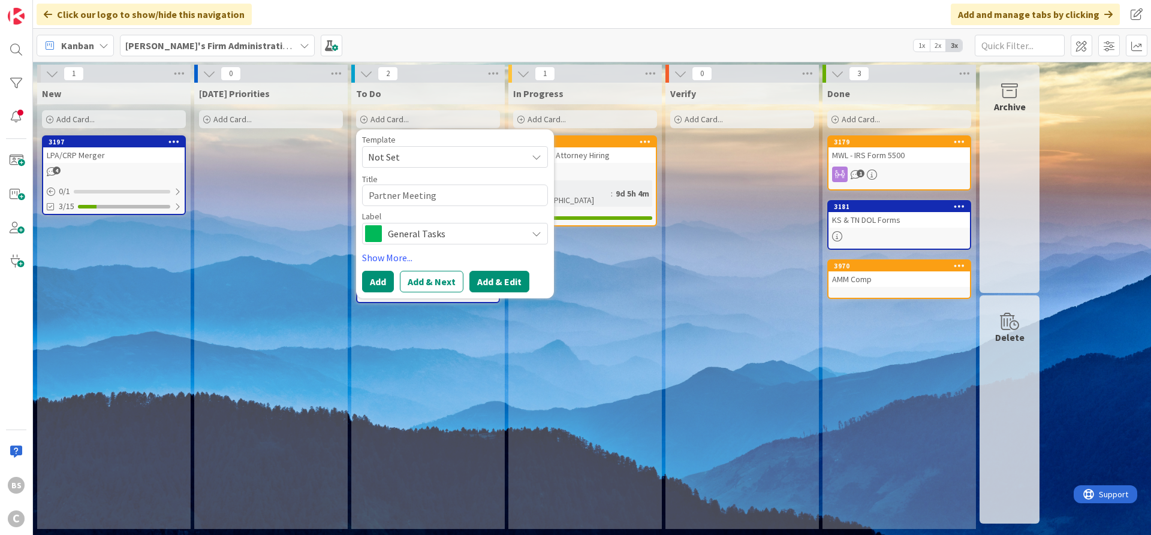
click at [505, 285] on button "Add & Edit" at bounding box center [499, 282] width 60 height 22
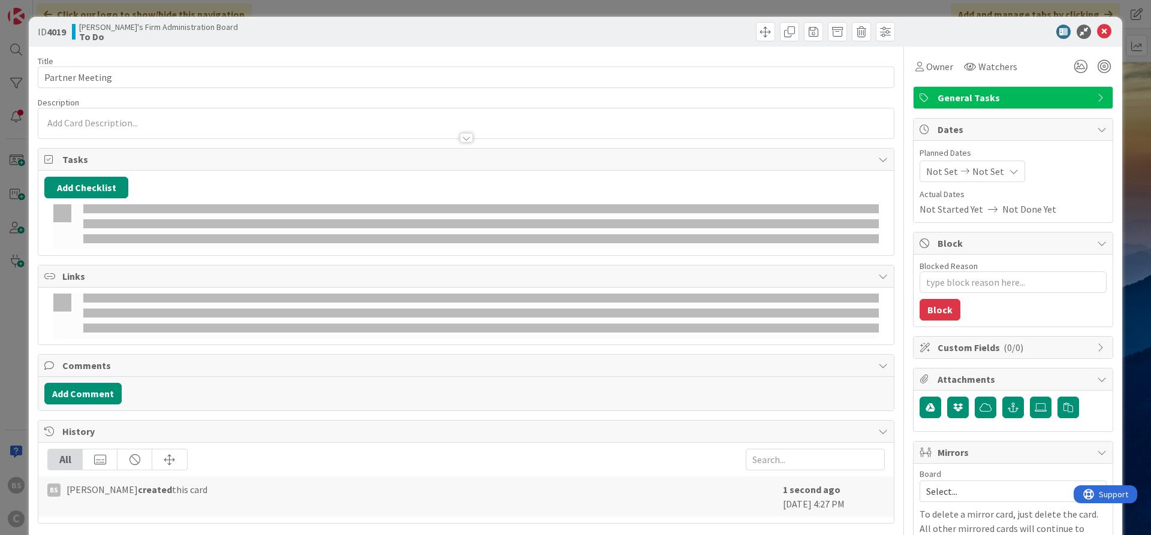
type textarea "x"
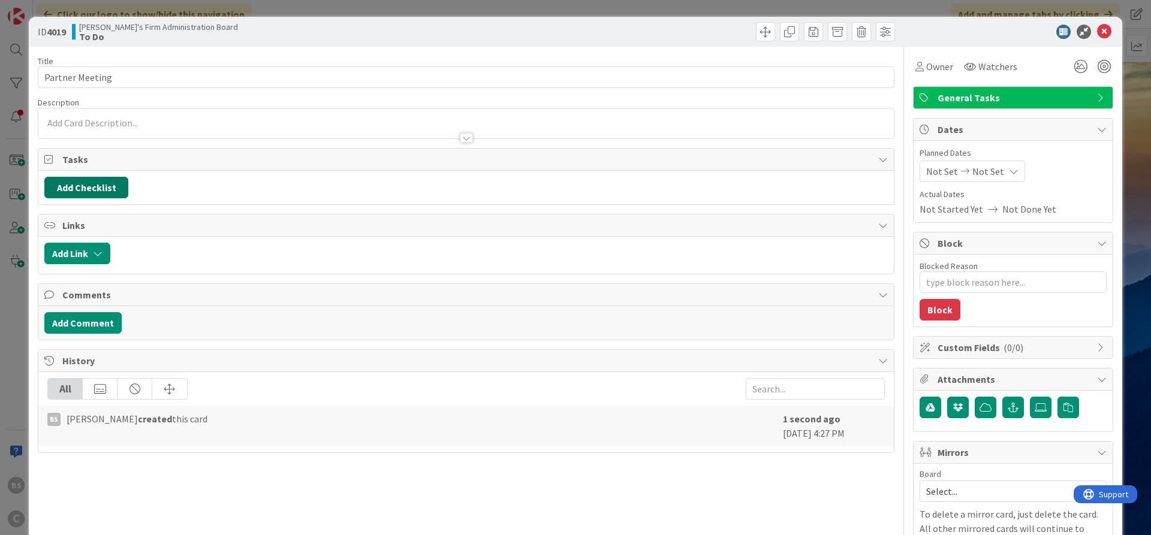
click at [82, 186] on button "Add Checklist" at bounding box center [86, 188] width 84 height 22
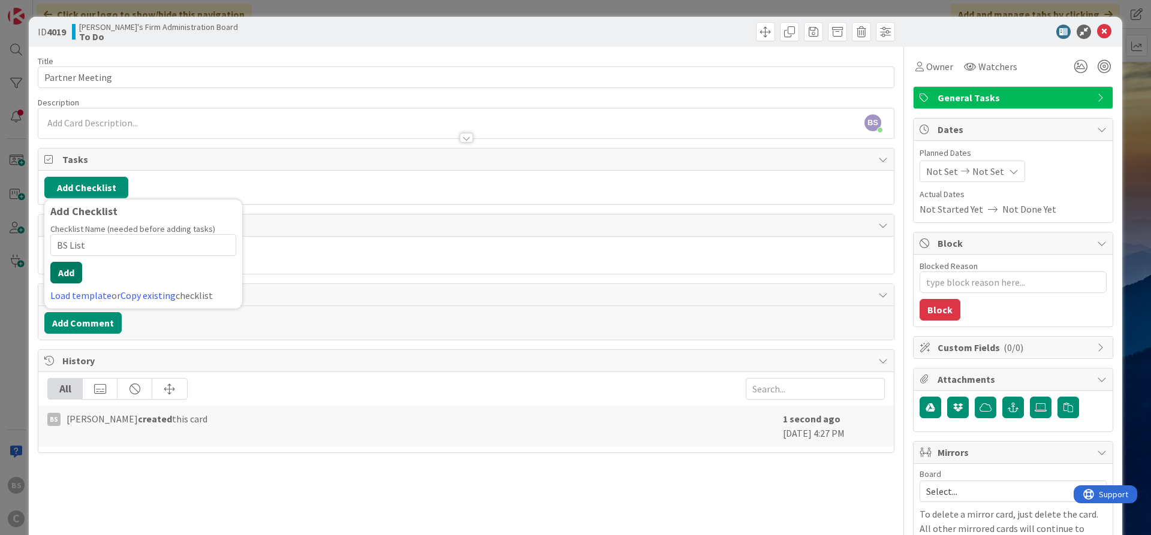
type input "BS List"
click at [68, 275] on button "Add" at bounding box center [66, 273] width 32 height 22
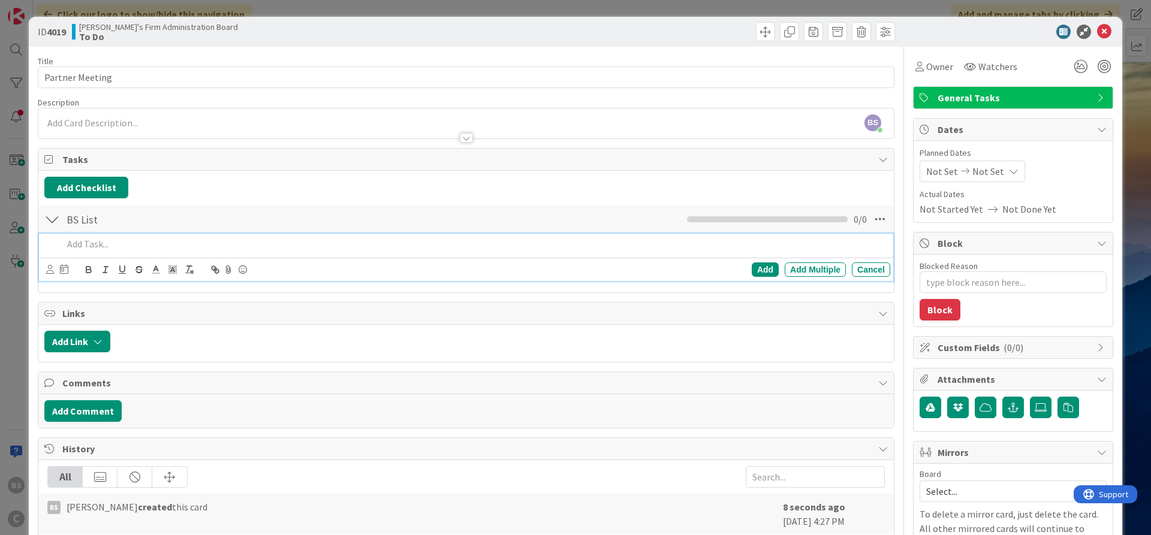
type textarea "x"
click at [771, 269] on div "Add" at bounding box center [765, 270] width 27 height 14
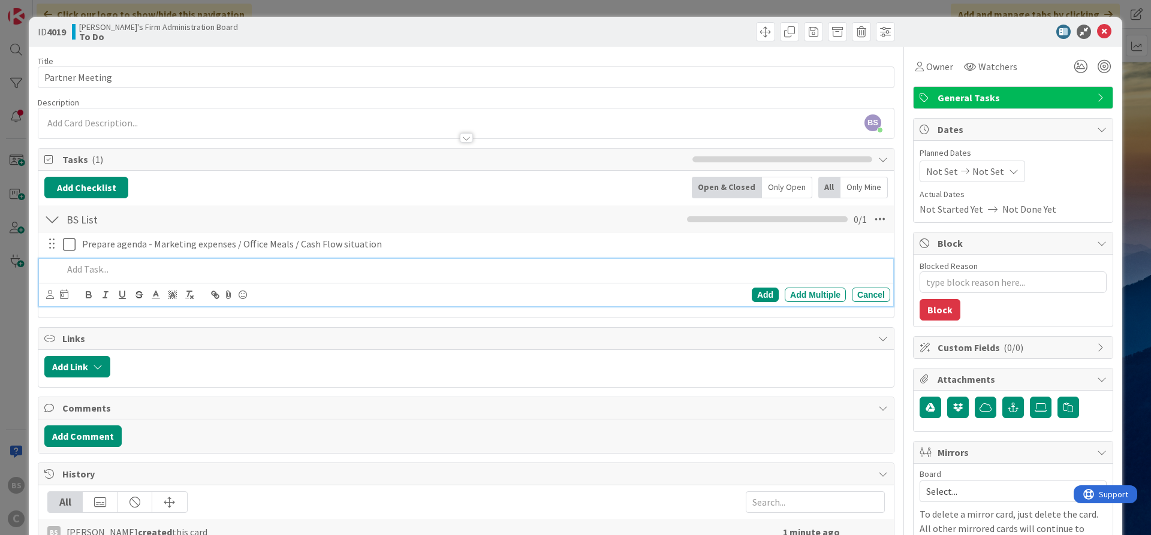
click at [93, 276] on div at bounding box center [474, 269] width 832 height 21
click at [64, 296] on icon at bounding box center [64, 295] width 8 height 10
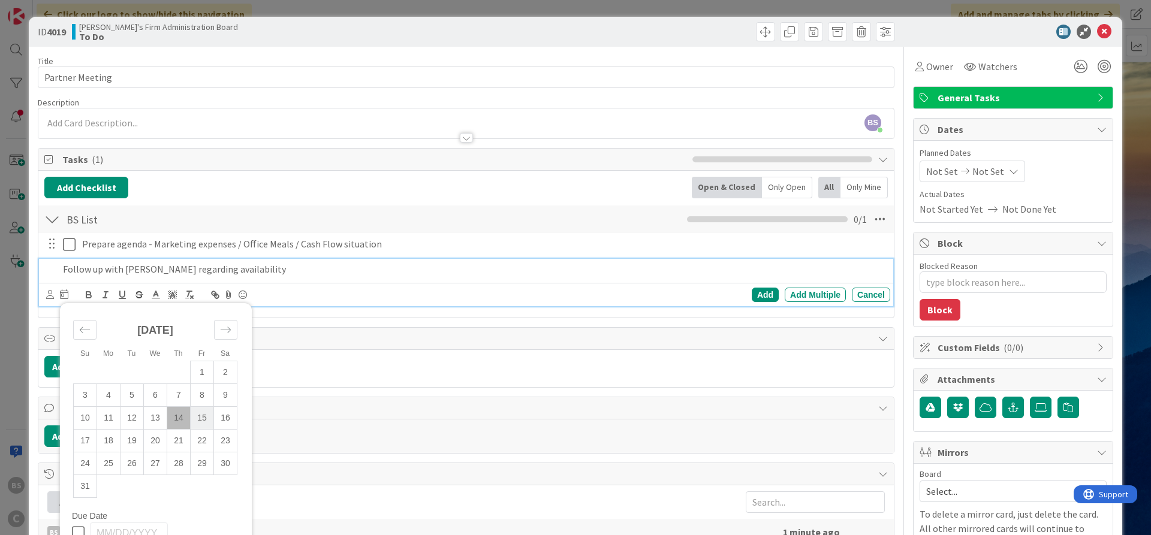
click at [207, 411] on td "15" at bounding box center [202, 417] width 23 height 23
click at [761, 291] on div "Add" at bounding box center [765, 295] width 27 height 14
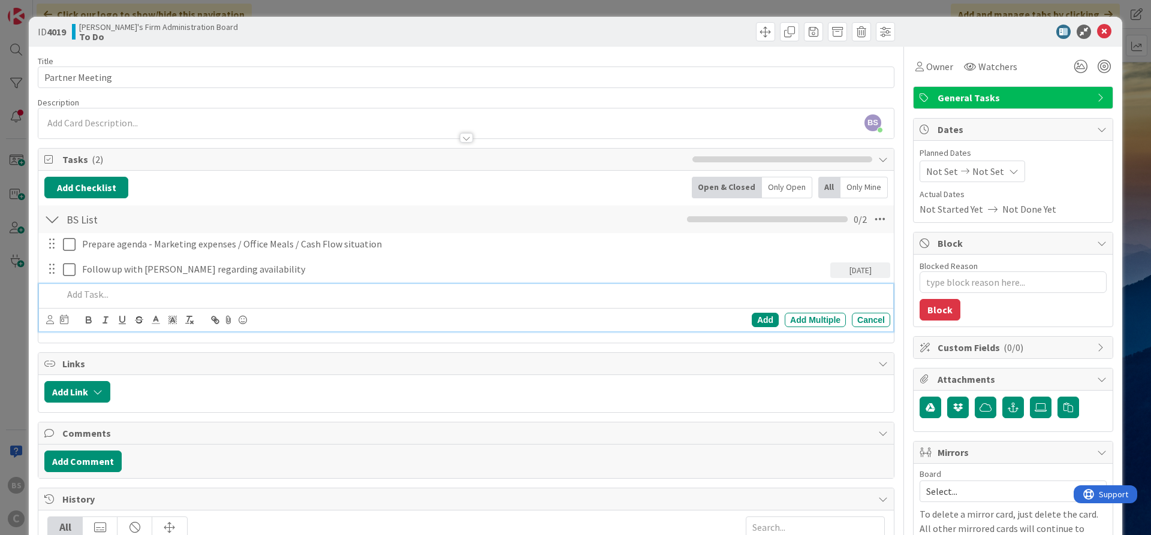
click at [104, 296] on p at bounding box center [474, 295] width 822 height 14
click at [773, 320] on div "Add" at bounding box center [765, 320] width 27 height 14
type textarea "x"
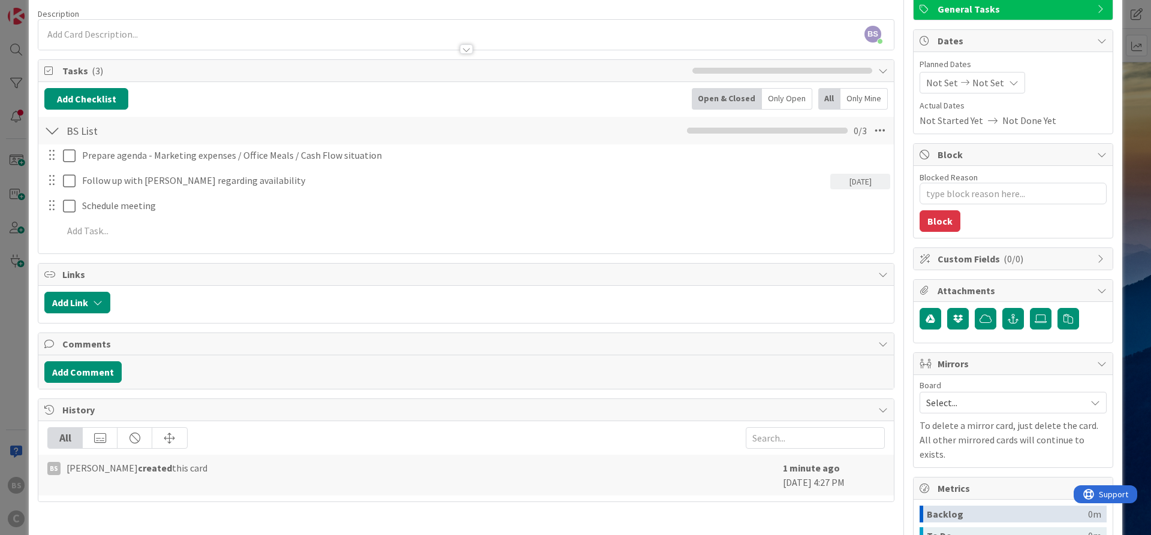
scroll to position [72, 0]
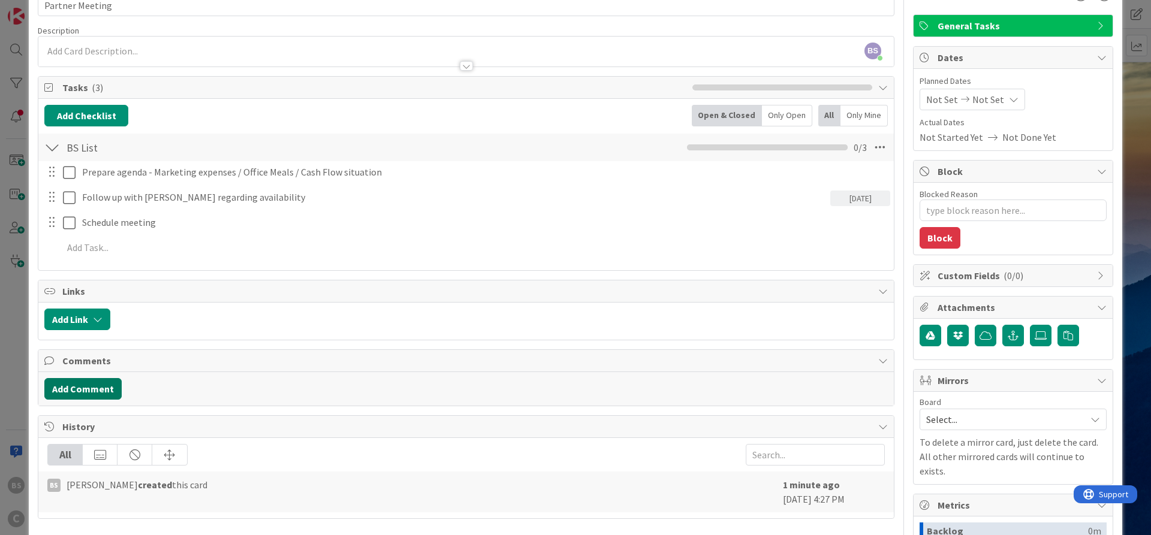
click at [92, 388] on button "Add Comment" at bounding box center [82, 389] width 77 height 22
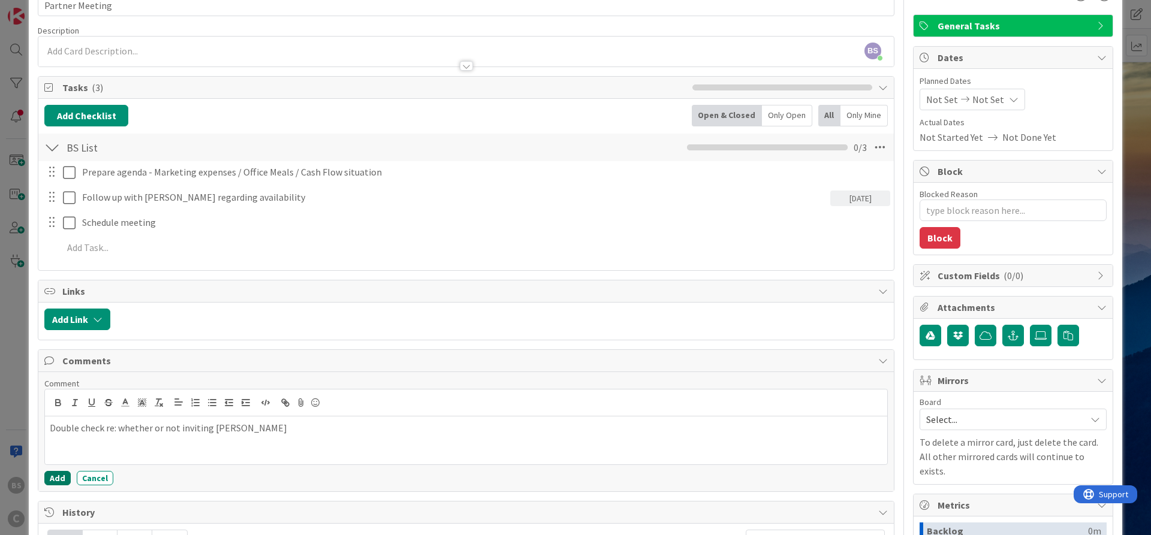
click at [55, 472] on button "Add" at bounding box center [57, 478] width 26 height 14
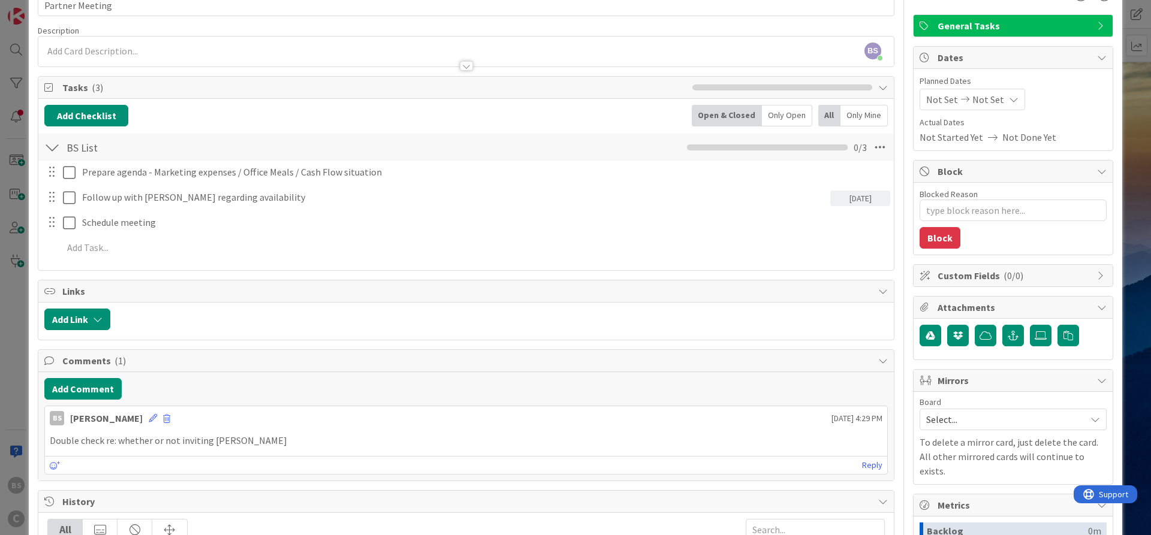
scroll to position [0, 0]
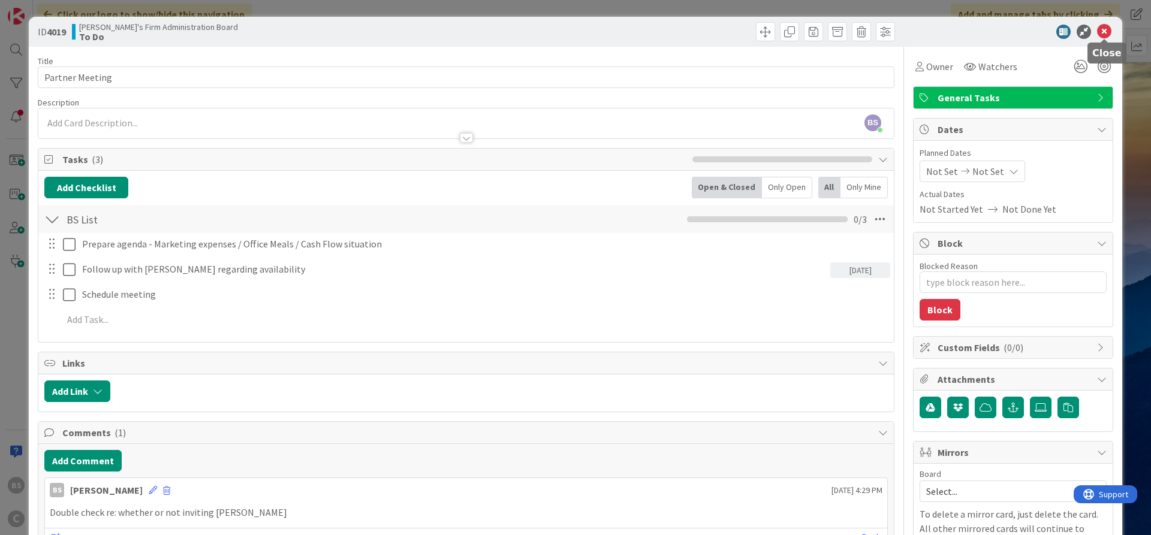
click at [1107, 30] on icon at bounding box center [1104, 32] width 14 height 14
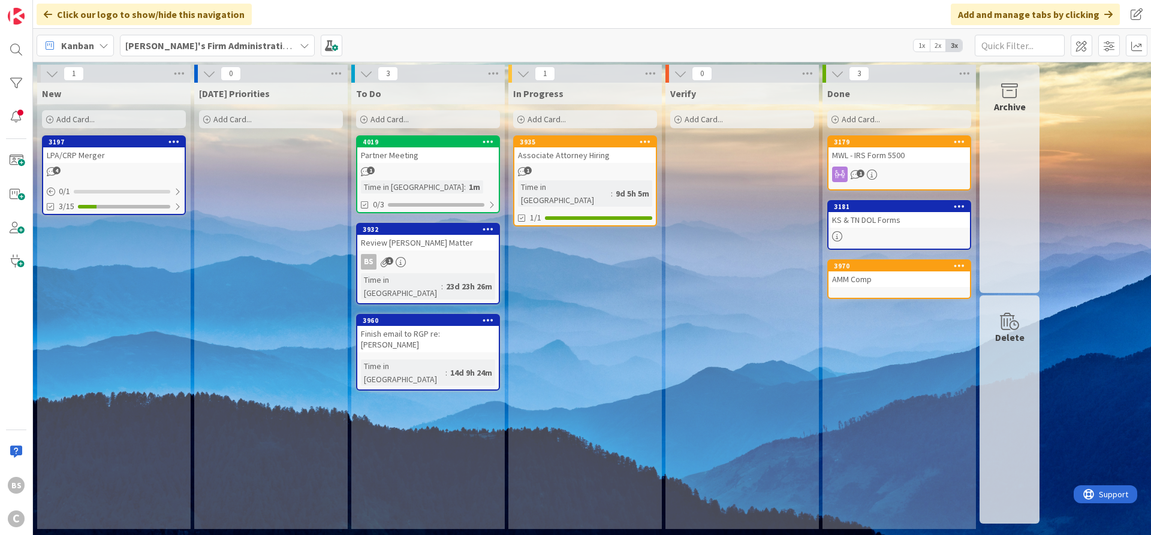
click at [366, 117] on icon at bounding box center [363, 119] width 7 height 7
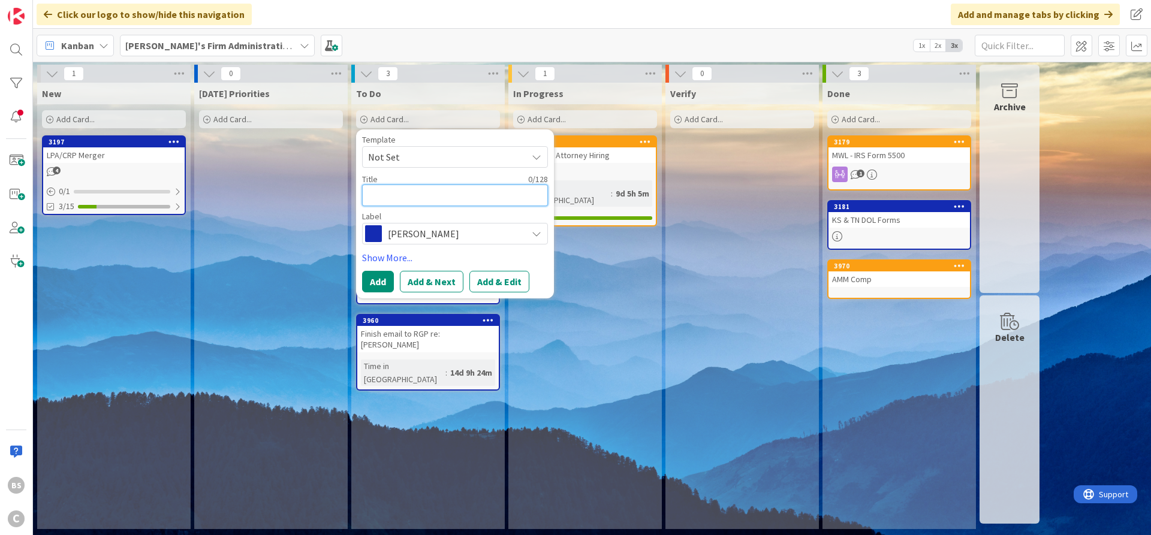
type textarea "x"
type textarea "A"
type textarea "x"
type textarea "At"
type textarea "x"
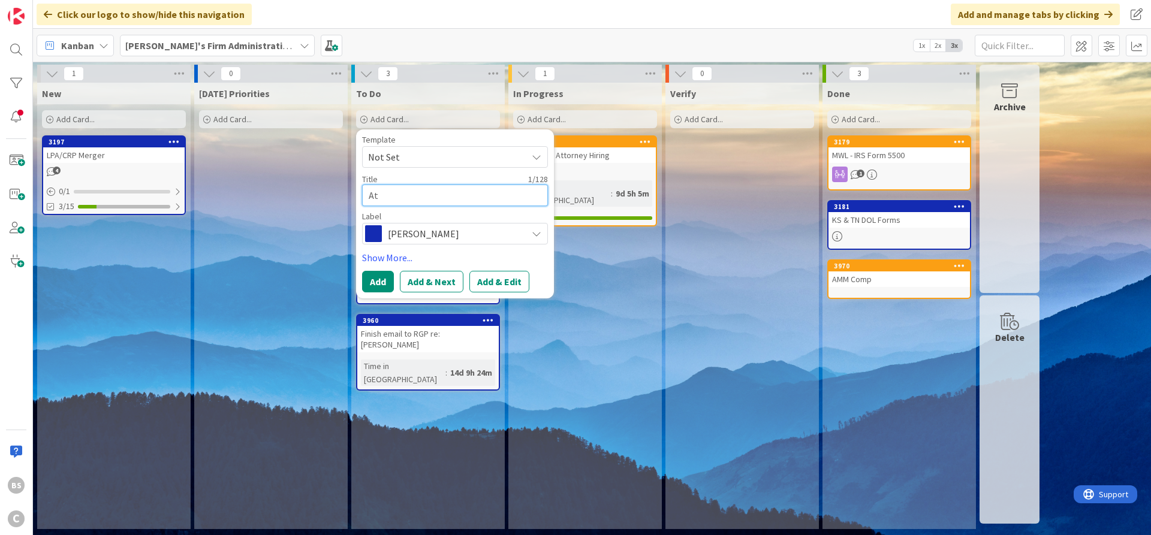
type textarea "Att"
type textarea "x"
type textarea "Atto"
type textarea "x"
type textarea "Attor"
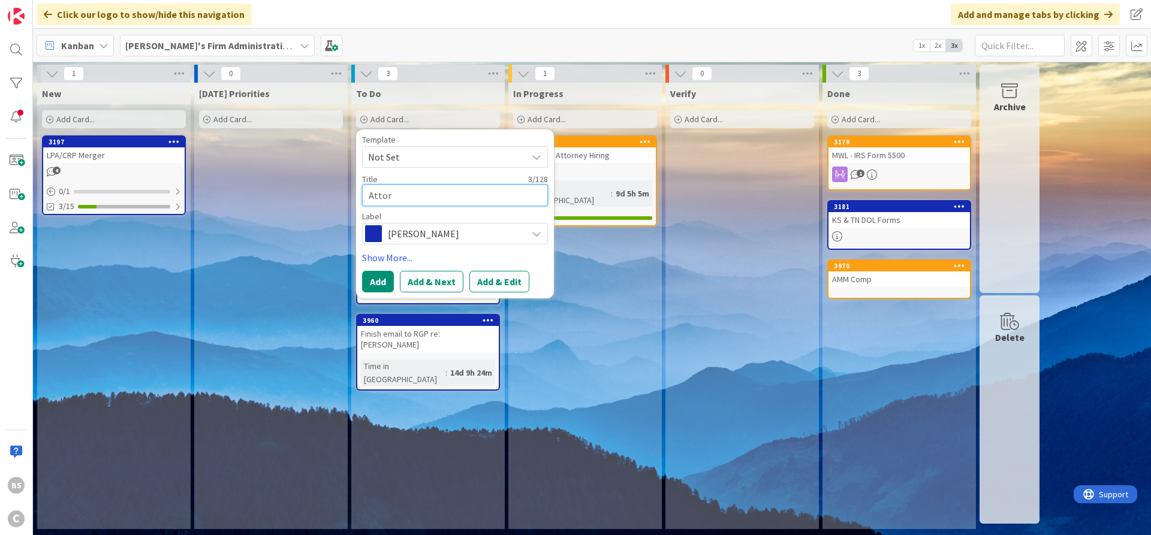
type textarea "x"
type textarea "Attorn"
type textarea "x"
type textarea "Attorne"
type textarea "x"
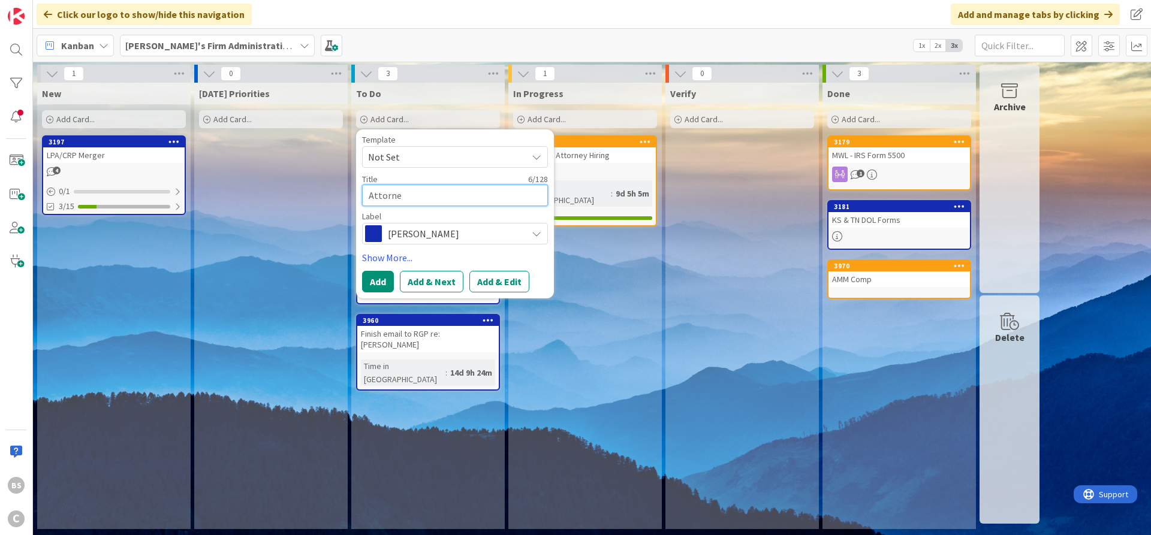
type textarea "Attorney"
type textarea "x"
type textarea "Attorney"
type textarea "x"
type textarea "Attorney M"
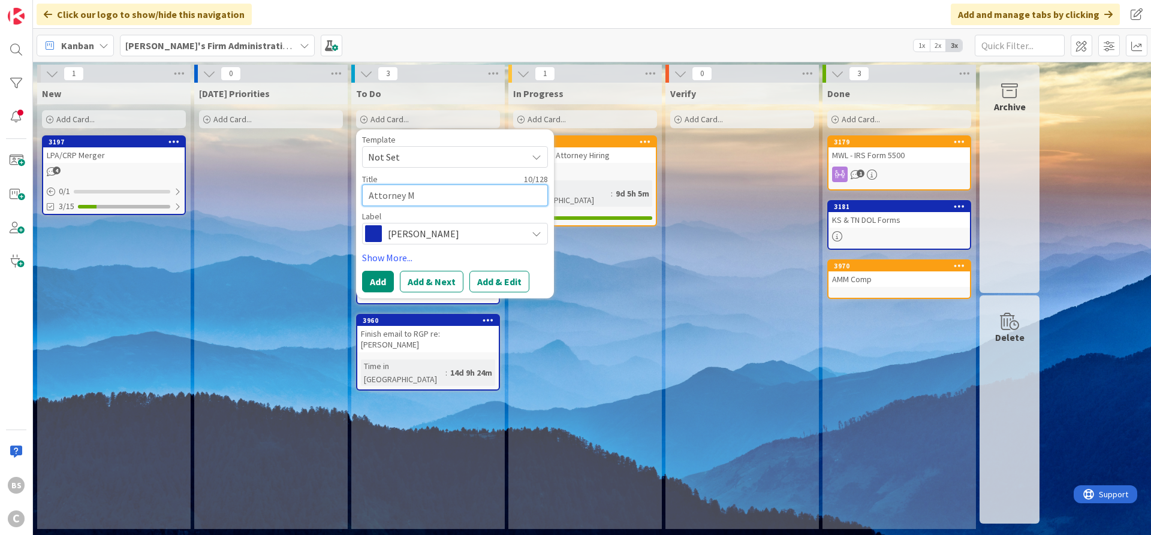
type textarea "x"
type textarea "Attorney Me"
type textarea "x"
type textarea "Attorney Mee"
type textarea "x"
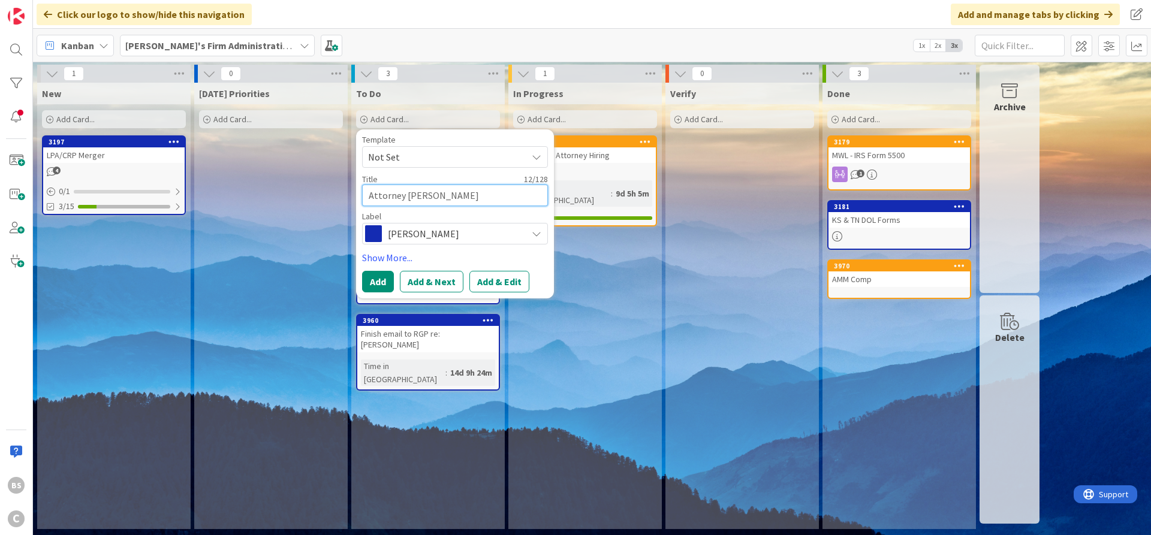
type textarea "Attorney Meet"
type textarea "x"
type textarea "Attorney Meeti"
type textarea "x"
type textarea "Attorney Meetin"
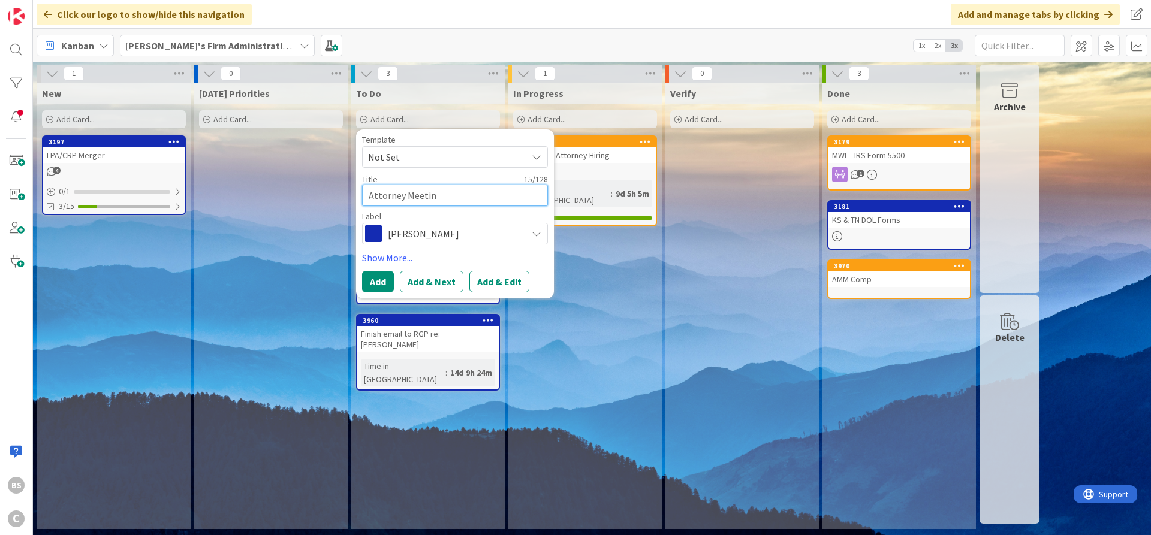
type textarea "x"
type textarea "Attorney Meeting"
click at [493, 231] on span "Richard" at bounding box center [454, 233] width 133 height 17
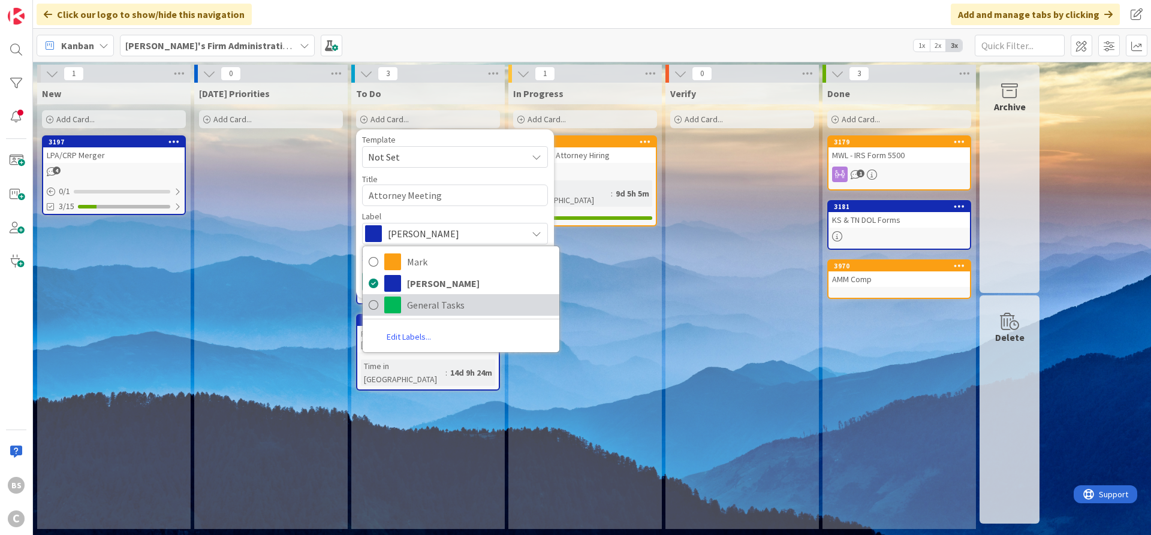
click at [455, 307] on span "General Tasks" at bounding box center [480, 305] width 146 height 18
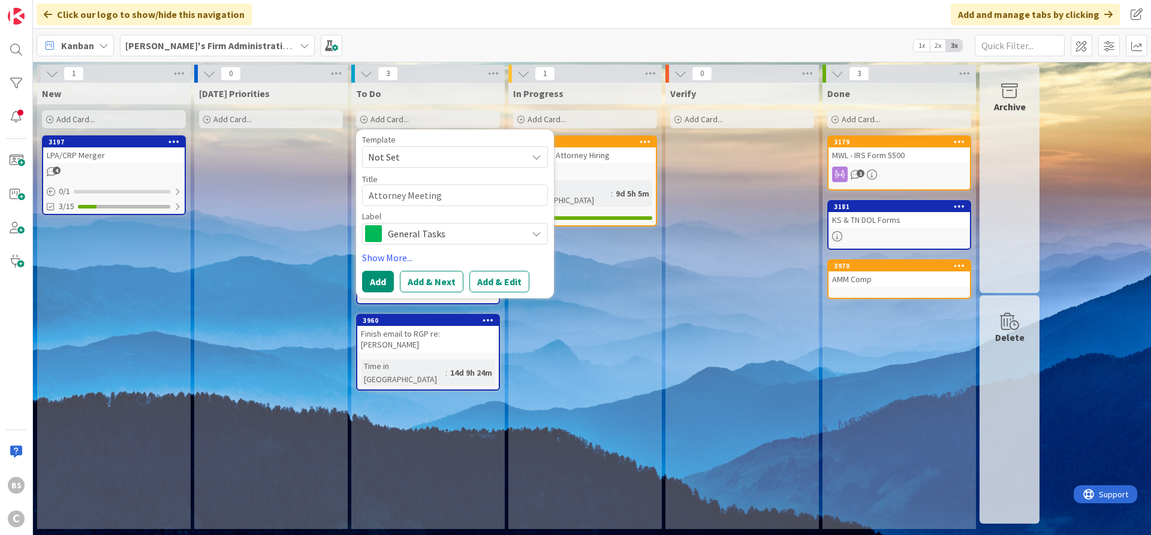
click at [479, 281] on button "Add & Edit" at bounding box center [499, 282] width 60 height 22
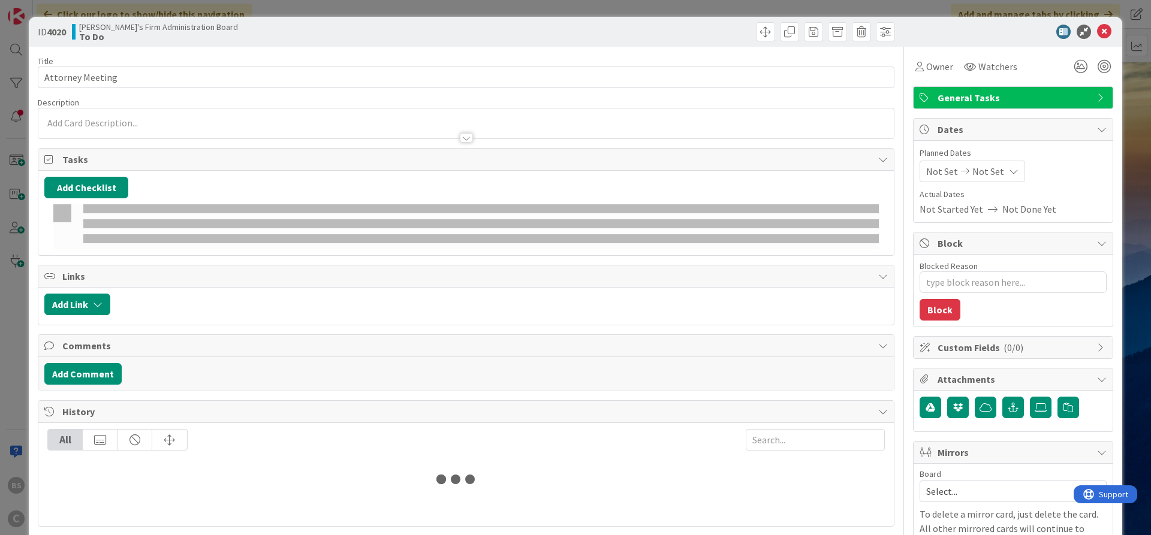
type textarea "x"
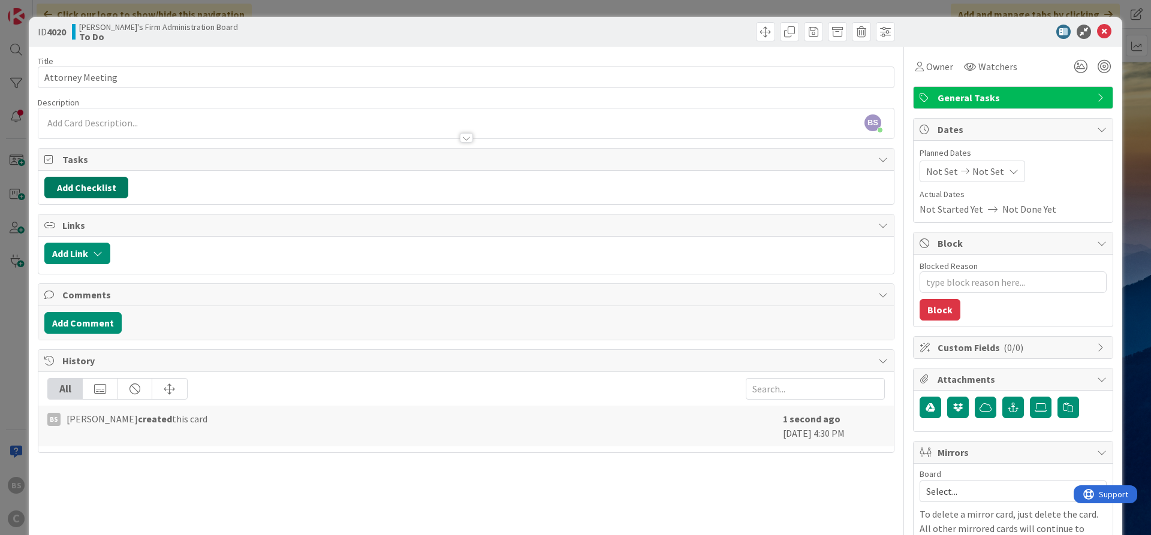
click at [92, 188] on button "Add Checklist" at bounding box center [86, 188] width 84 height 22
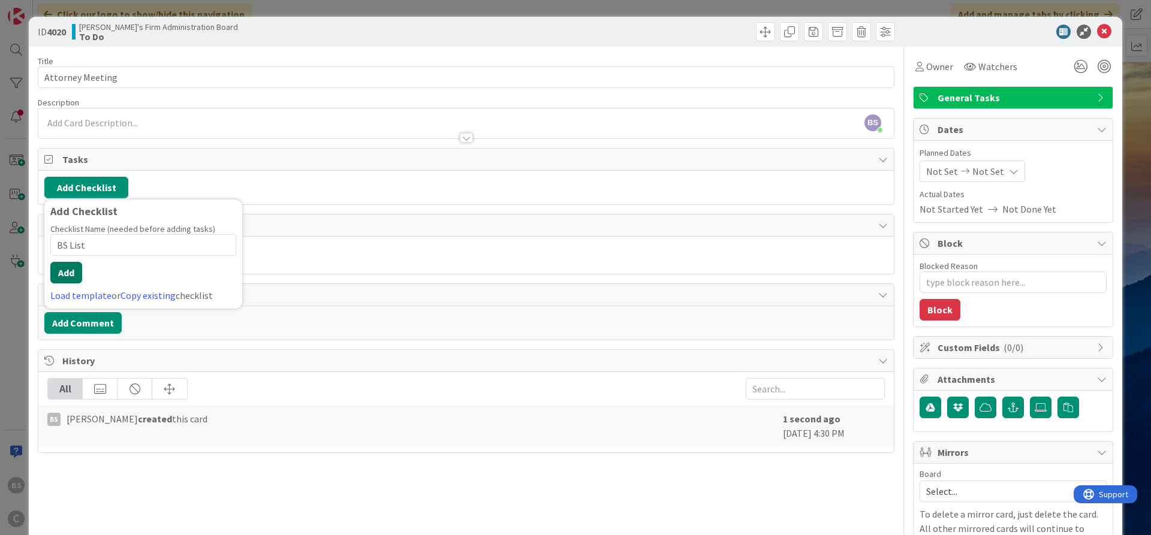
type input "BS List"
drag, startPoint x: 59, startPoint y: 273, endPoint x: 65, endPoint y: 263, distance: 11.3
click at [62, 267] on button "Add" at bounding box center [66, 273] width 32 height 22
type textarea "x"
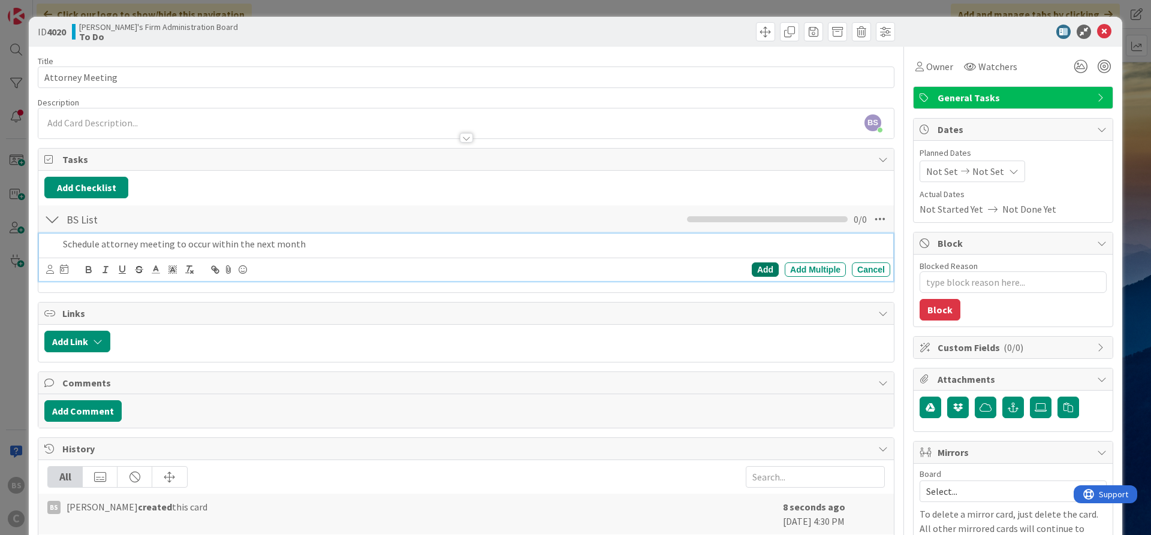
click at [758, 266] on div "Add" at bounding box center [765, 270] width 27 height 14
type textarea "x"
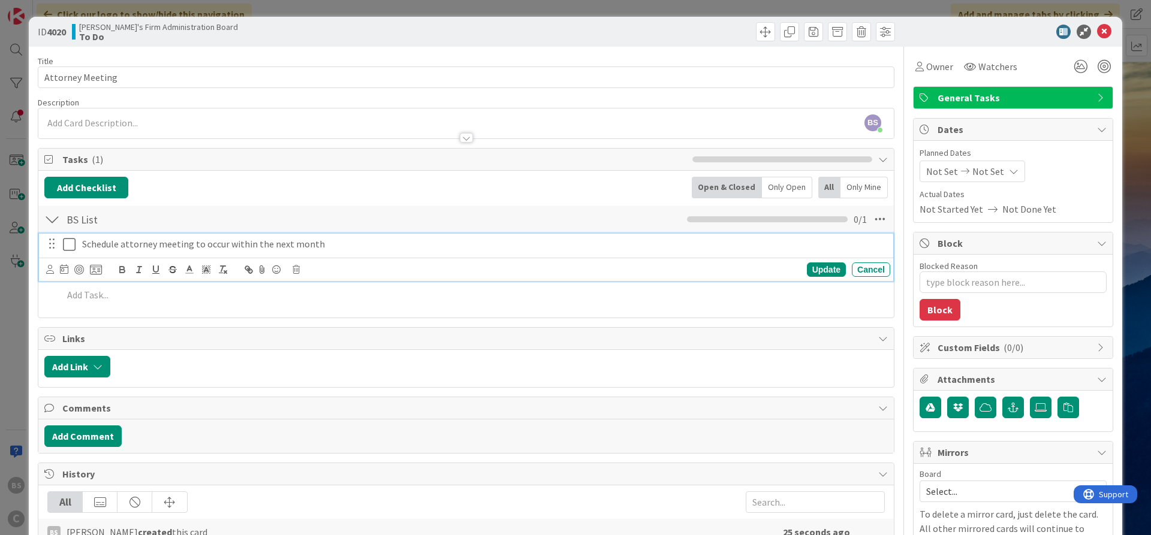
click at [335, 242] on p "Schedule attorney meeting to occur within the next month" at bounding box center [483, 244] width 803 height 14
click at [63, 270] on icon at bounding box center [64, 269] width 8 height 10
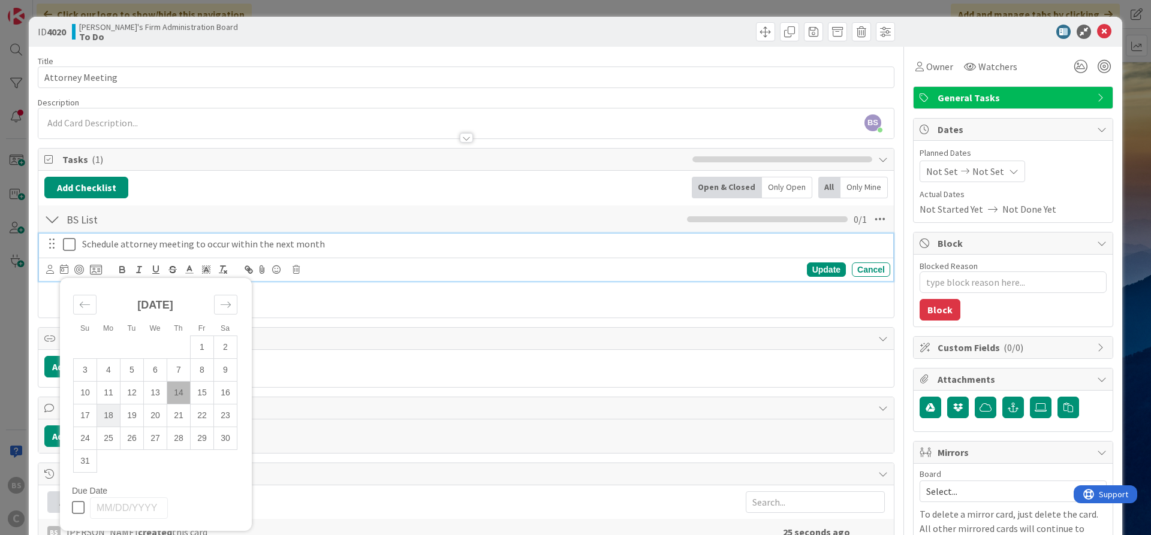
click at [108, 413] on td "18" at bounding box center [108, 415] width 23 height 23
type input "08/18/2025"
type textarea "x"
click at [823, 272] on div "Update" at bounding box center [826, 270] width 39 height 14
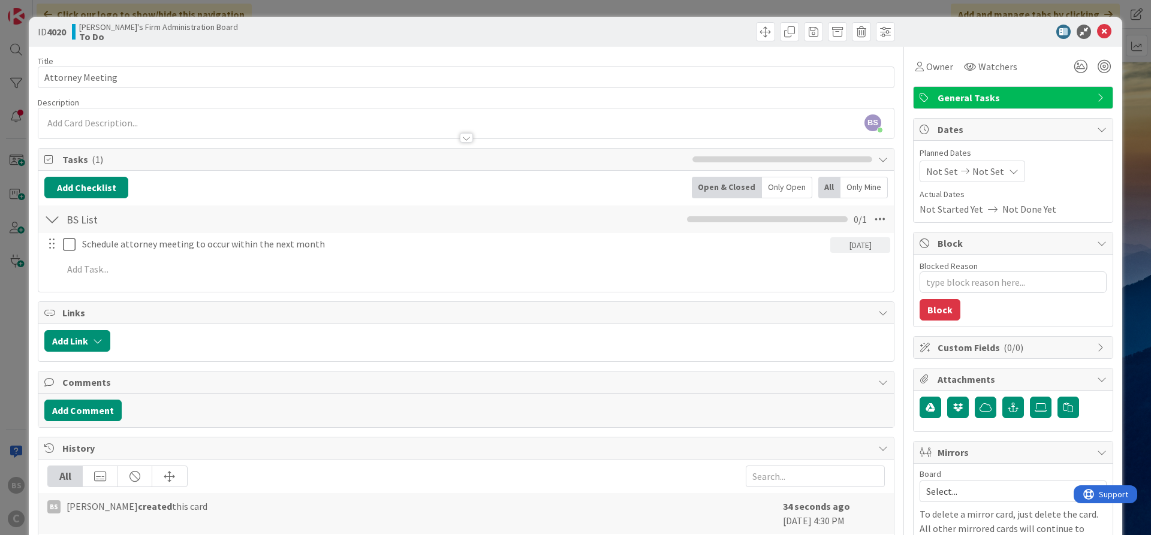
click at [1104, 23] on div "ID 4020 Brooke's Firm Administration Board To Do" at bounding box center [575, 32] width 1093 height 30
click at [1104, 30] on icon at bounding box center [1104, 32] width 14 height 14
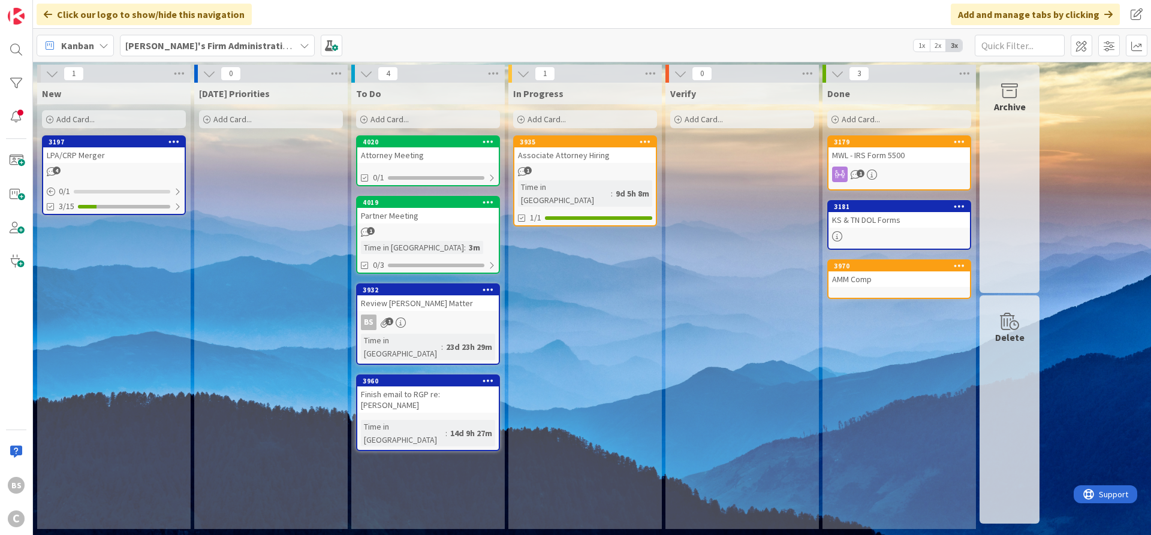
click at [213, 45] on b "Brooke's Firm Administration Board" at bounding box center [223, 46] width 197 height 12
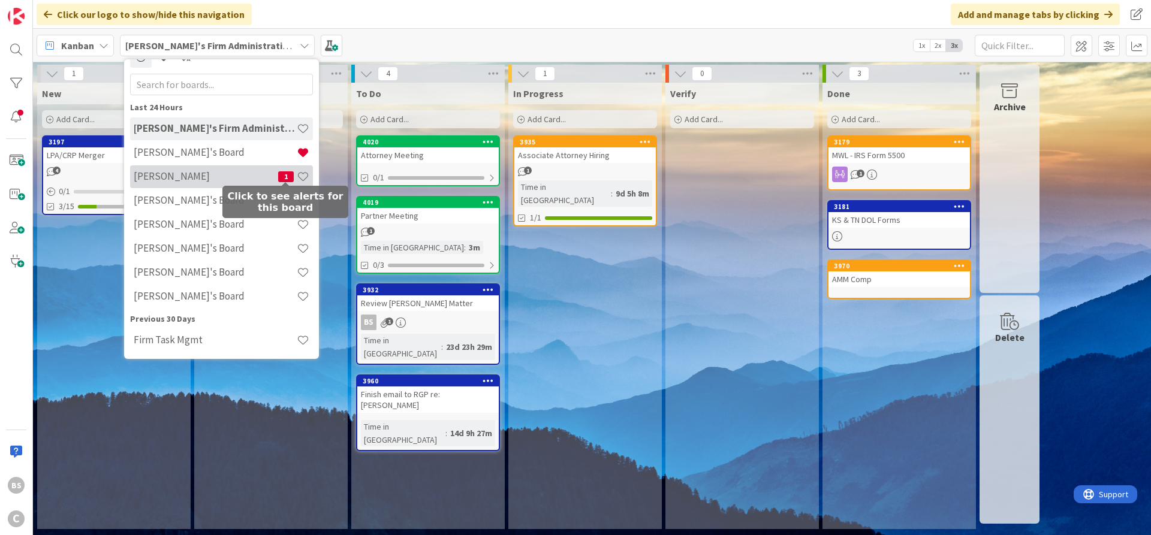
click at [285, 172] on span "1" at bounding box center [286, 176] width 16 height 11
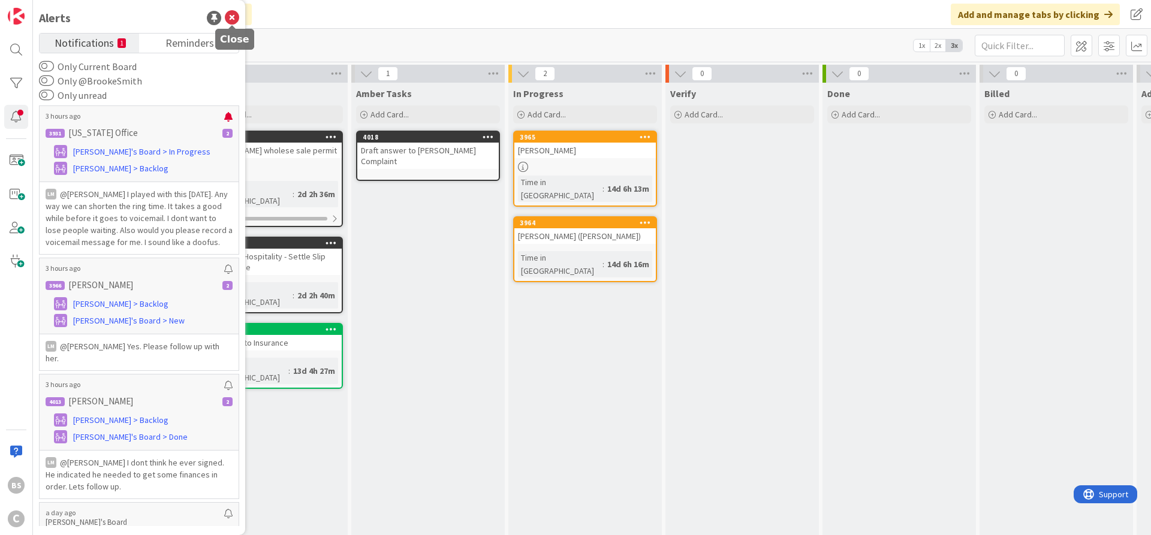
click at [227, 14] on icon at bounding box center [232, 18] width 14 height 14
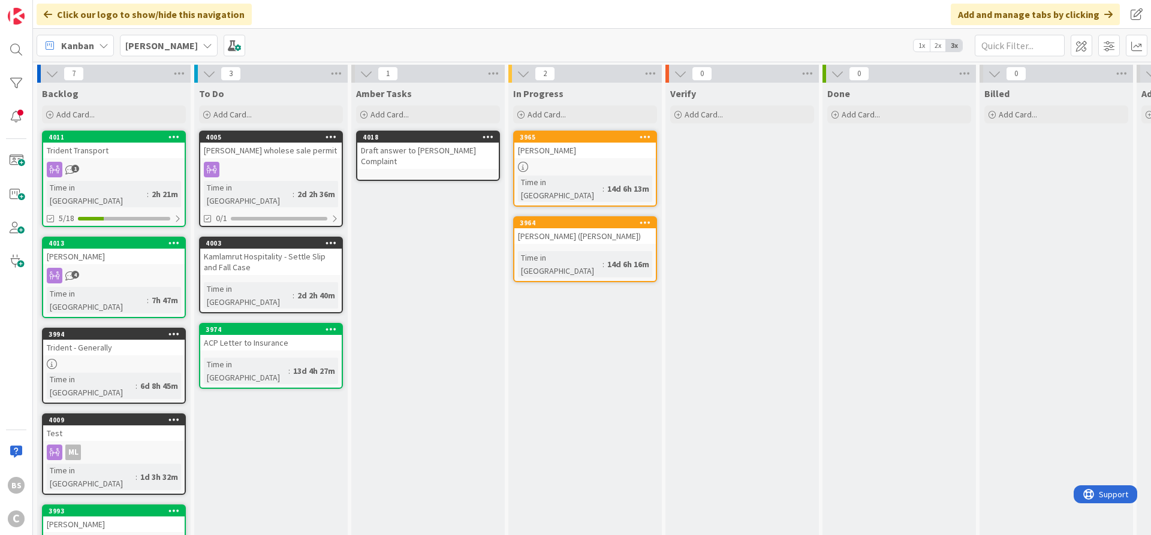
click at [149, 41] on b "[PERSON_NAME]" at bounding box center [161, 46] width 73 height 12
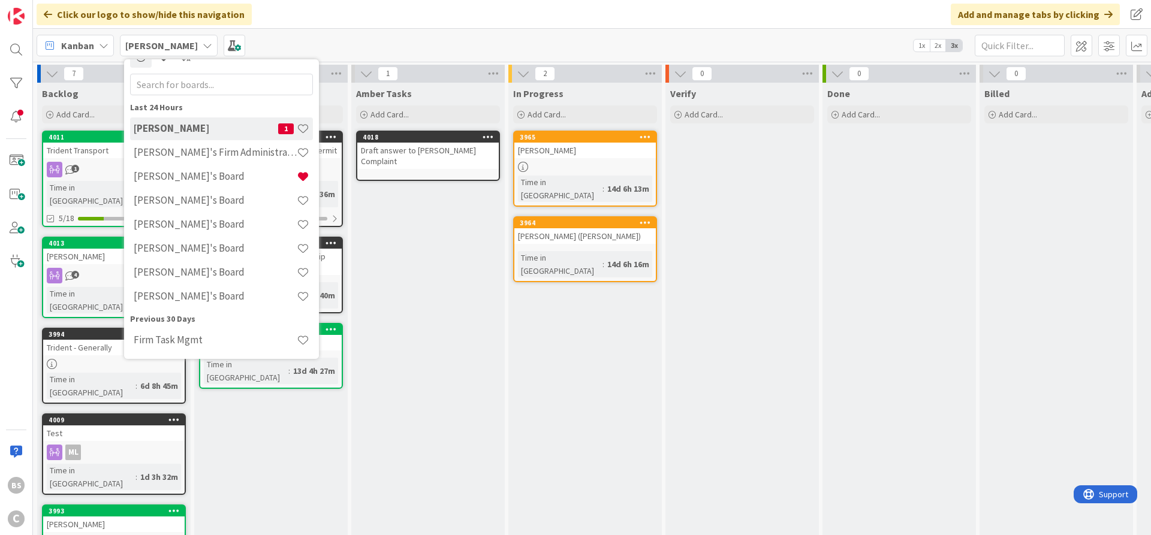
scroll to position [19, 0]
click at [162, 149] on h4 "Brooke's Firm Administration Board" at bounding box center [215, 152] width 163 height 12
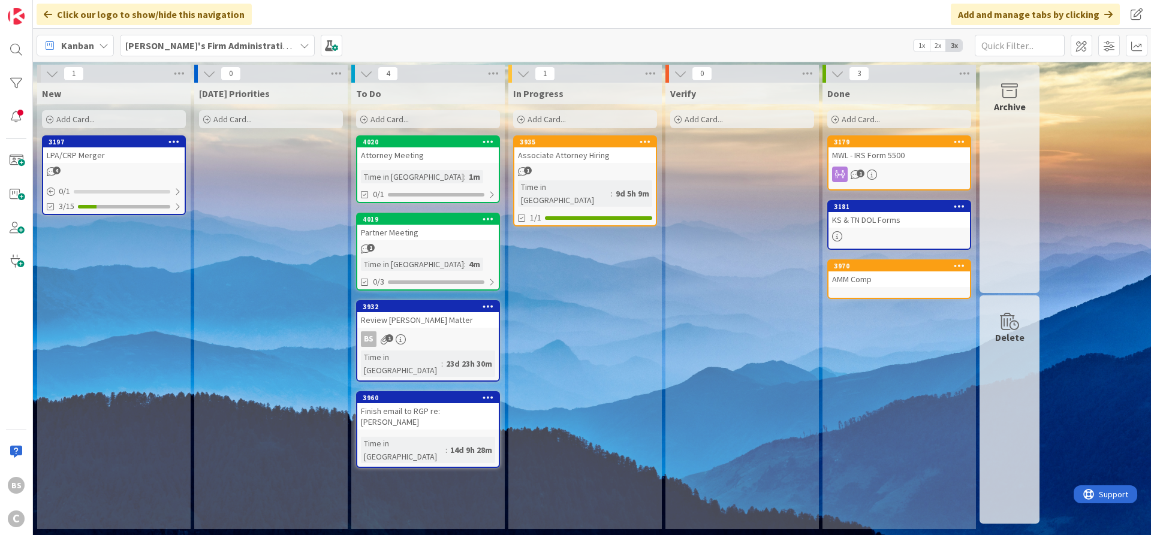
click at [223, 43] on b "Brooke's Firm Administration Board" at bounding box center [223, 46] width 197 height 12
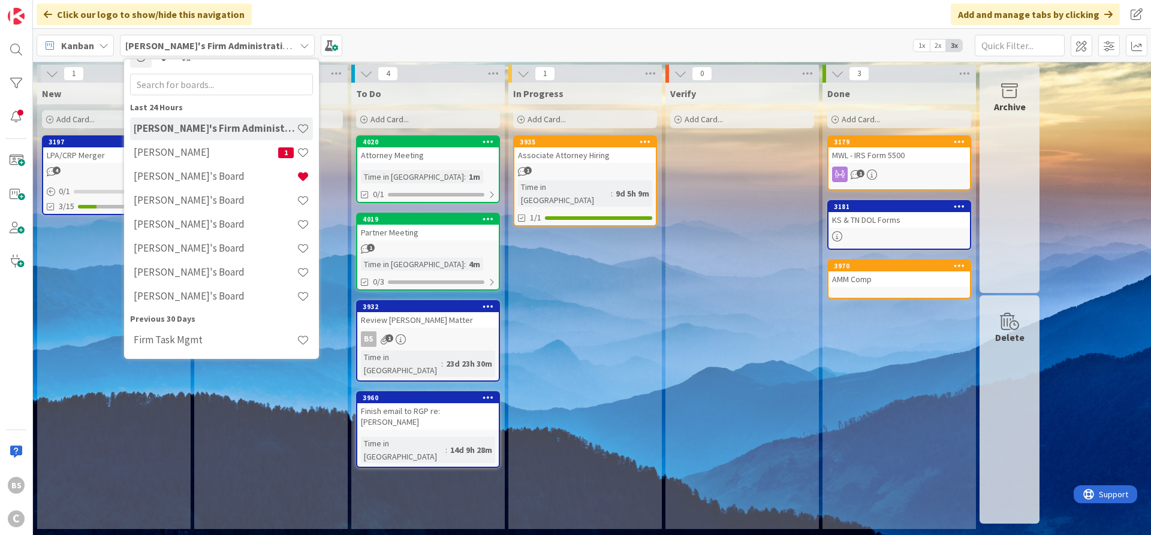
scroll to position [19, 0]
click at [192, 176] on h4 "[PERSON_NAME]'s Board" at bounding box center [215, 176] width 163 height 12
